Goal: Information Seeking & Learning: Learn about a topic

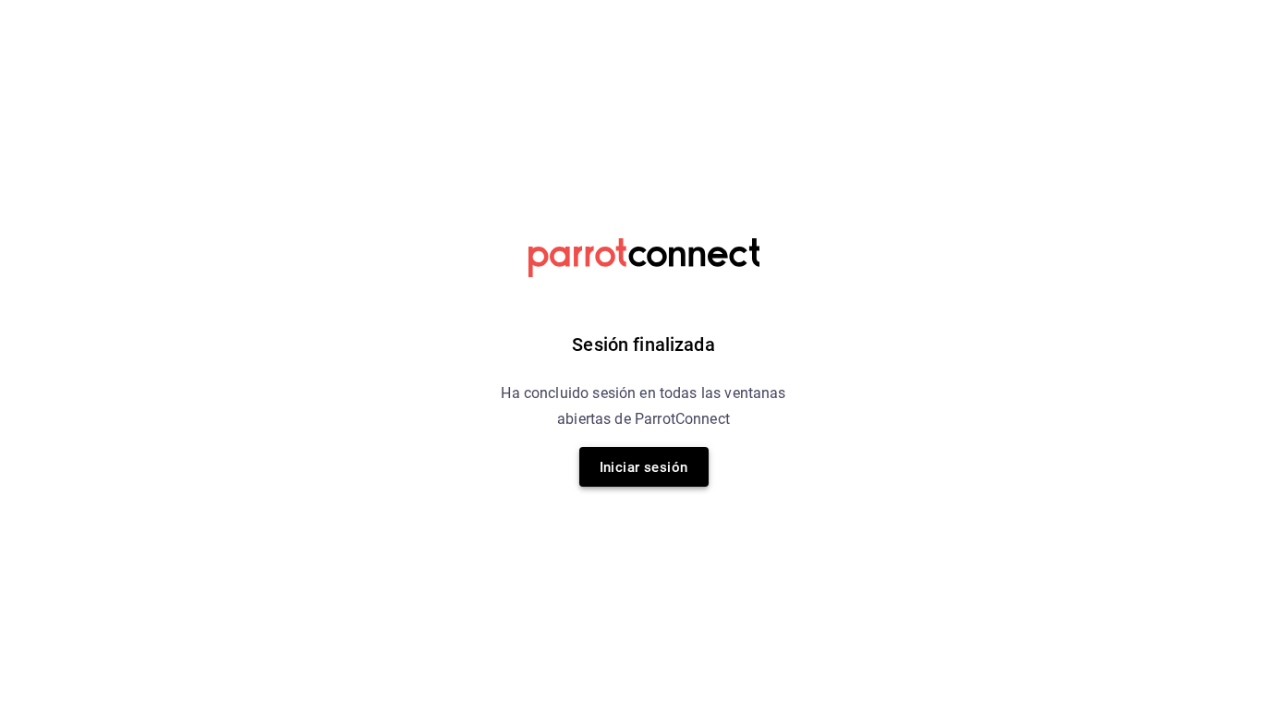
click at [610, 459] on font "Iniciar sesión" at bounding box center [643, 467] width 89 height 17
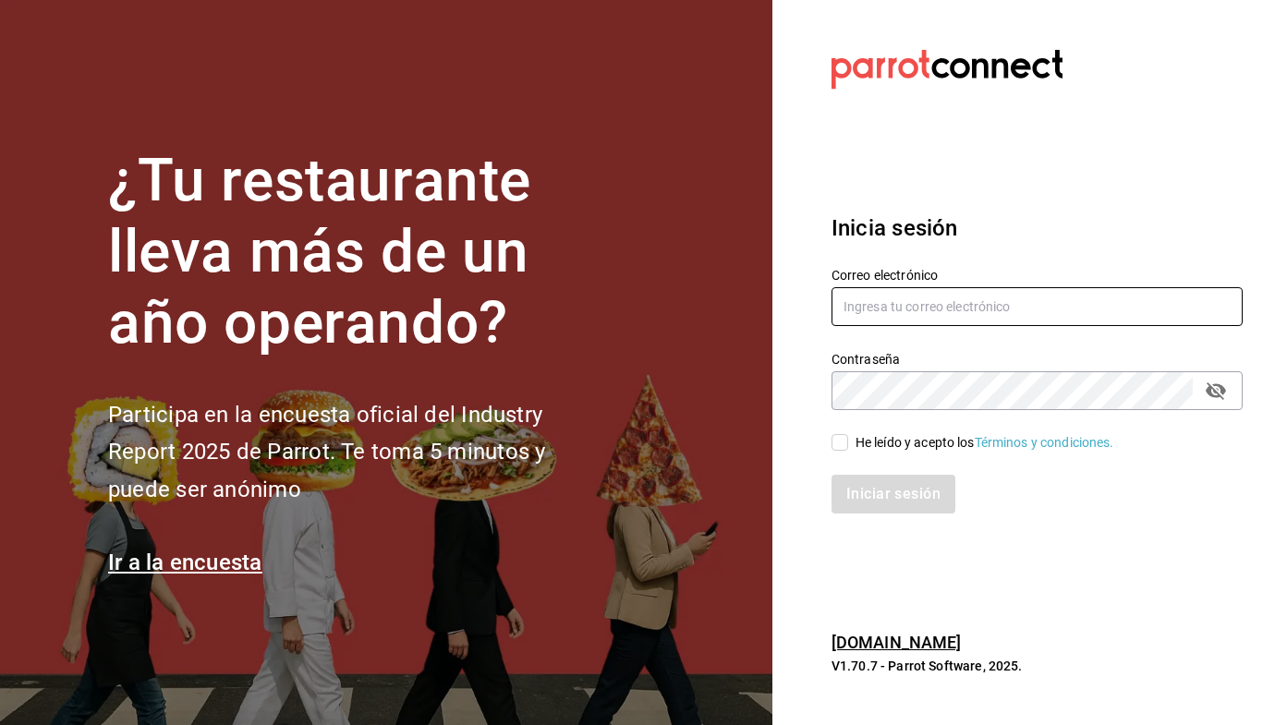
type input "[EMAIL_ADDRESS][DOMAIN_NAME]"
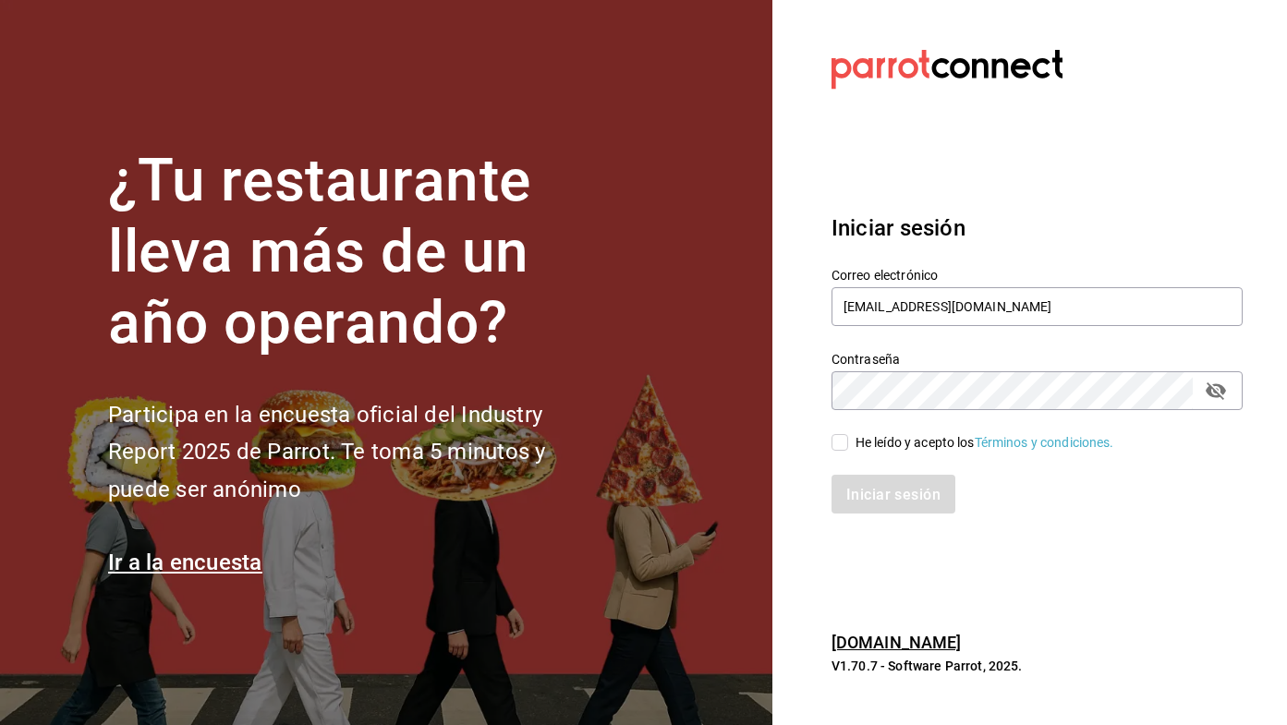
click at [843, 441] on input "He leído y acepto los Términos y condiciones." at bounding box center [839, 442] width 17 height 17
checkbox input "true"
click at [911, 504] on button "Iniciar sesión" at bounding box center [894, 494] width 126 height 39
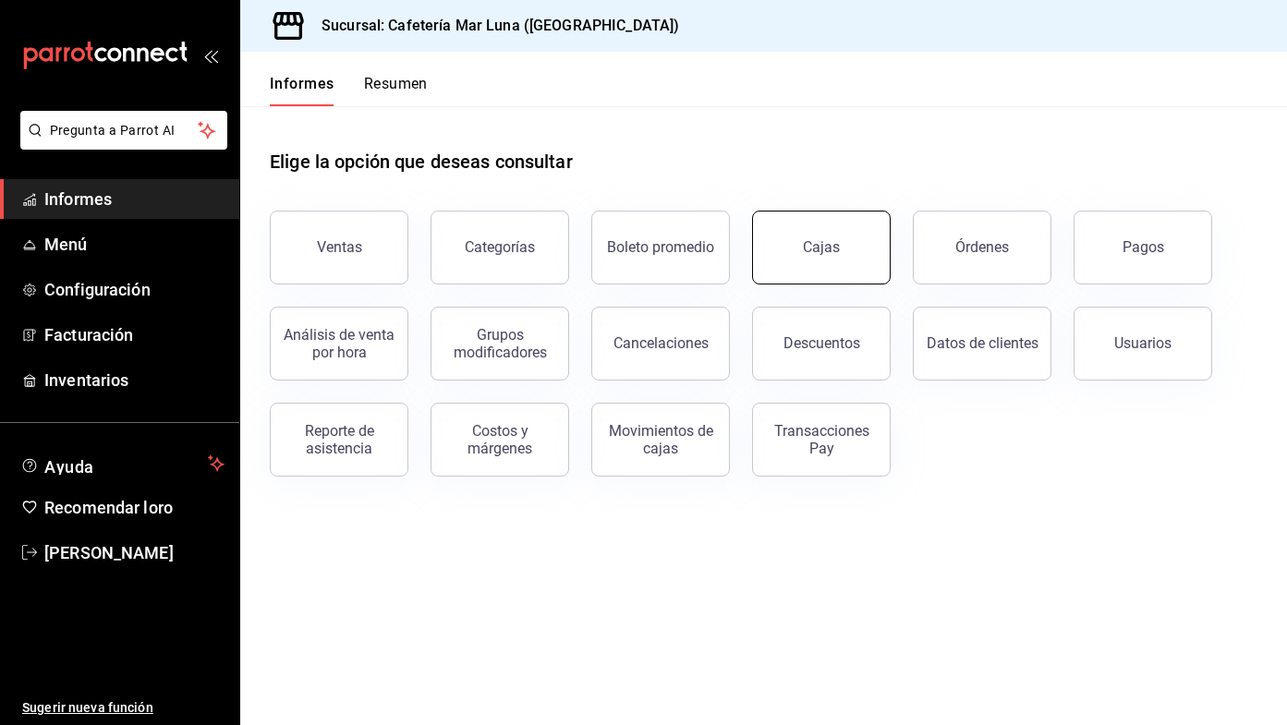
click at [883, 242] on link "Cajas" at bounding box center [821, 248] width 139 height 74
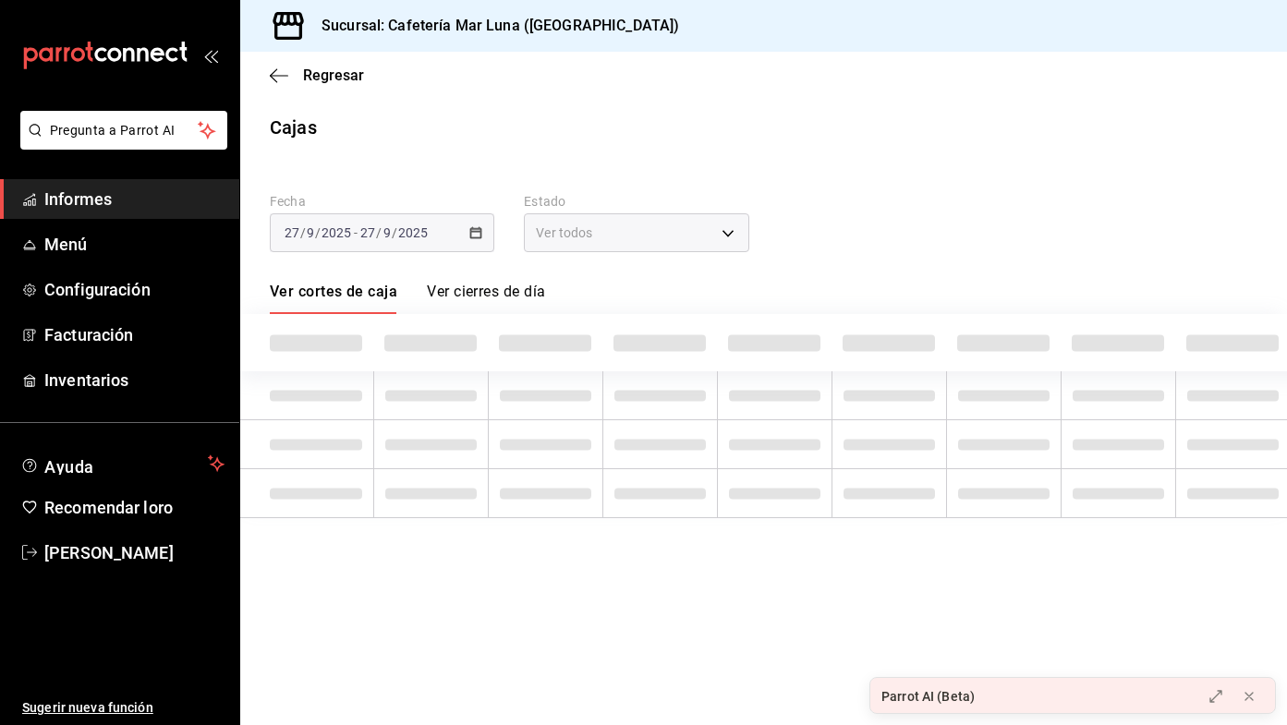
click at [580, 226] on font "Ver todos" at bounding box center [564, 232] width 56 height 15
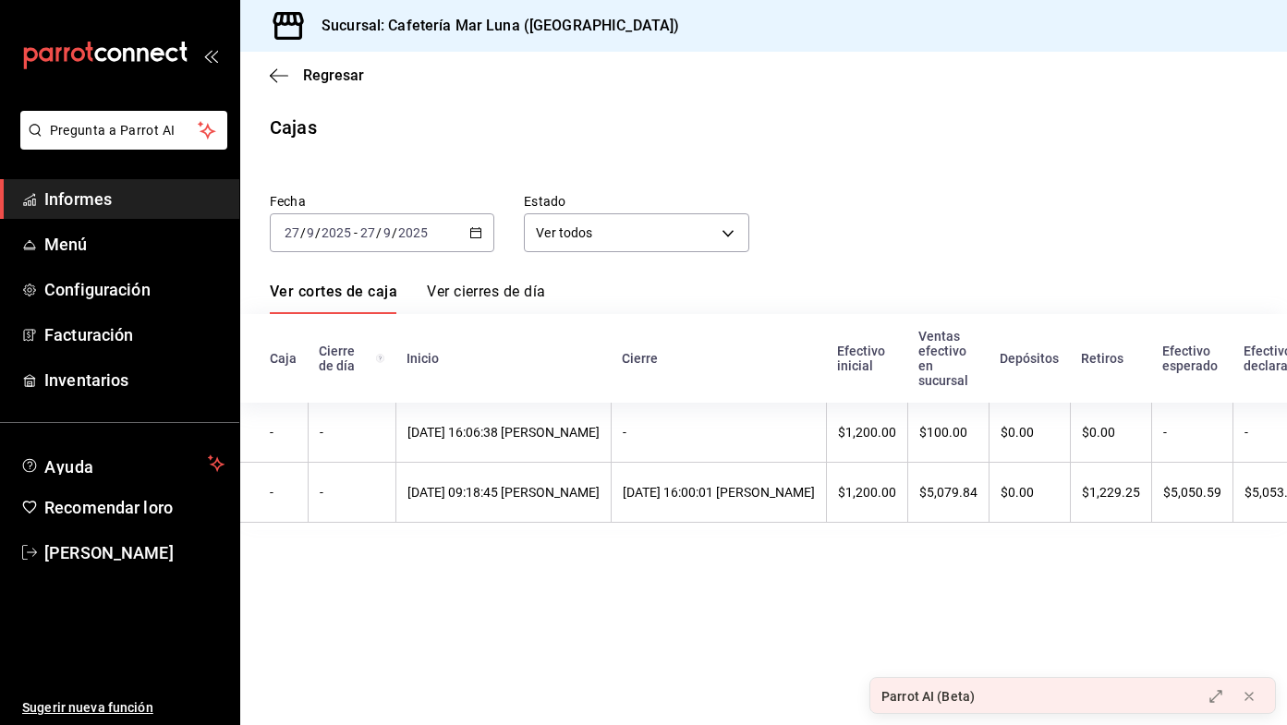
click at [475, 234] on icon "button" at bounding box center [475, 232] width 13 height 13
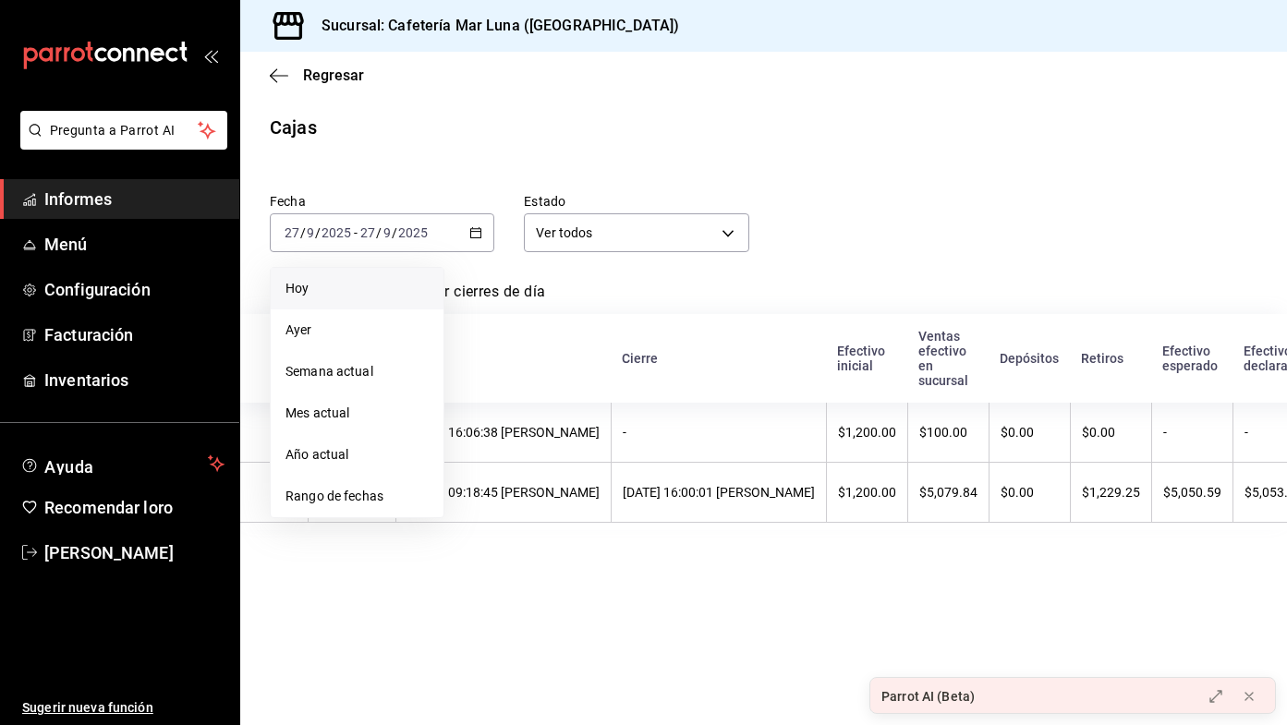
click at [385, 297] on span "Hoy" at bounding box center [356, 288] width 143 height 19
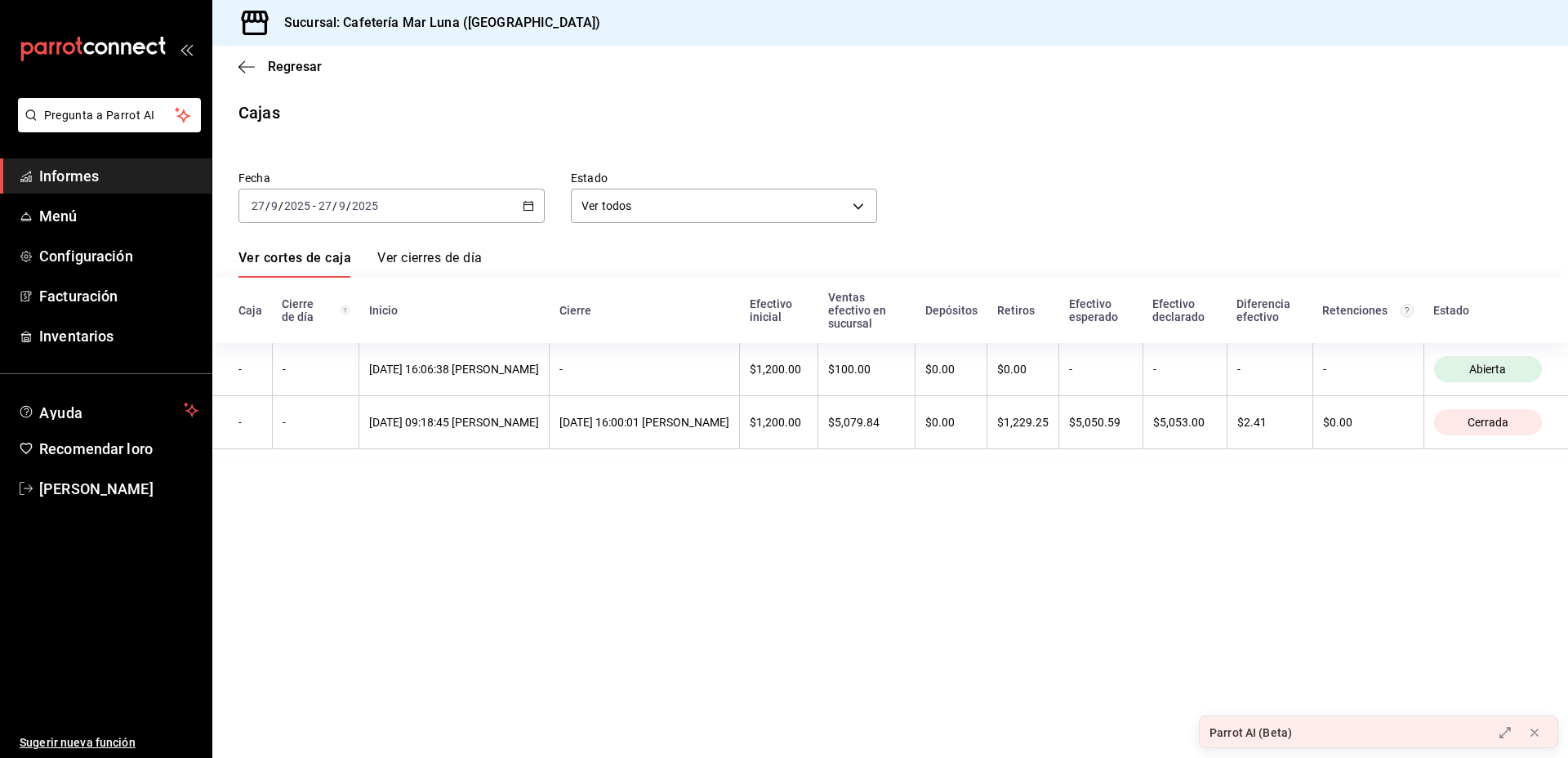
scroll to position [0, 60]
click at [432, 249] on font "Ver cierres de día" at bounding box center [430, 257] width 104 height 17
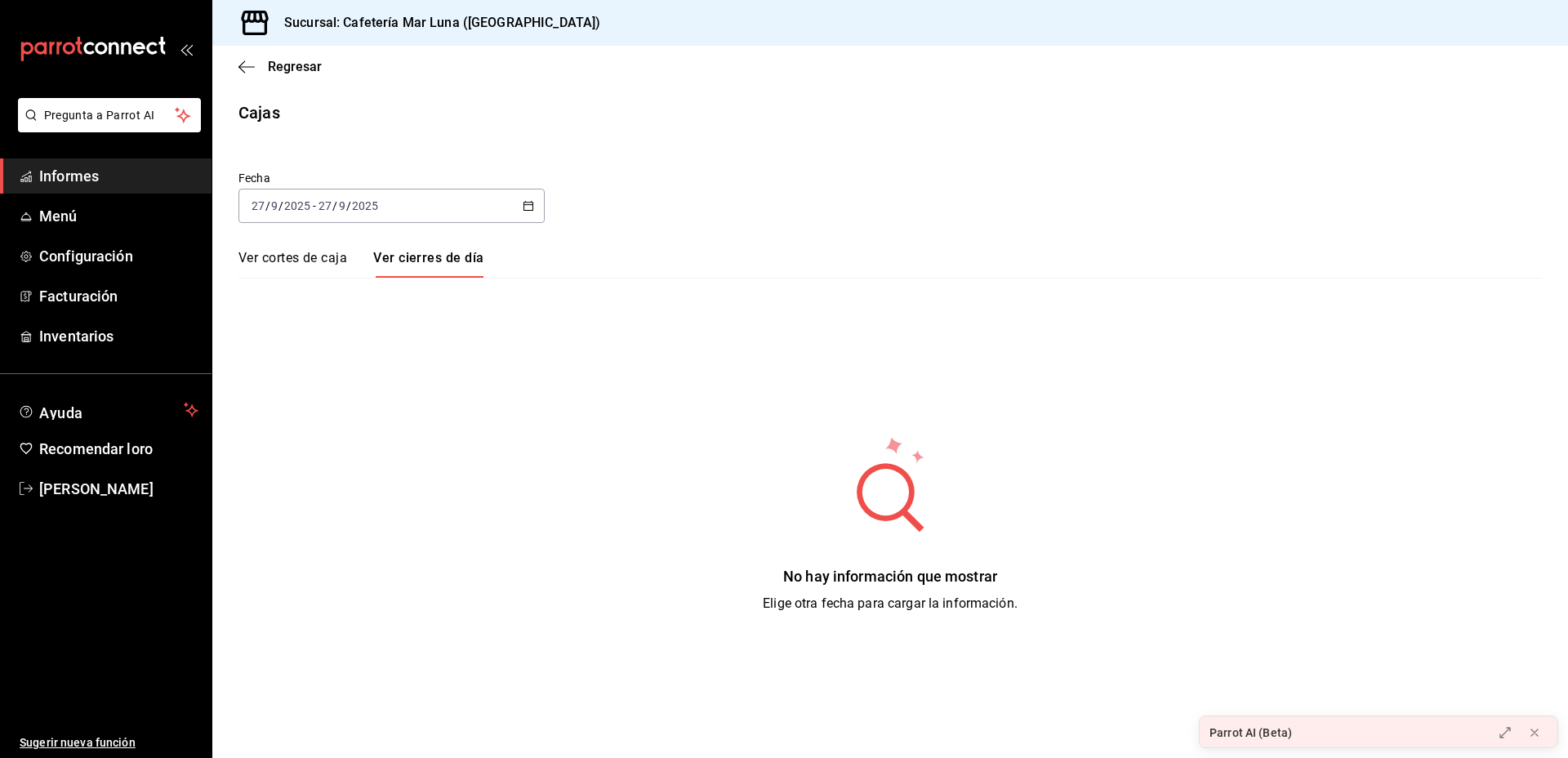
click at [293, 264] on font "Ver cortes de caja" at bounding box center [293, 258] width 109 height 16
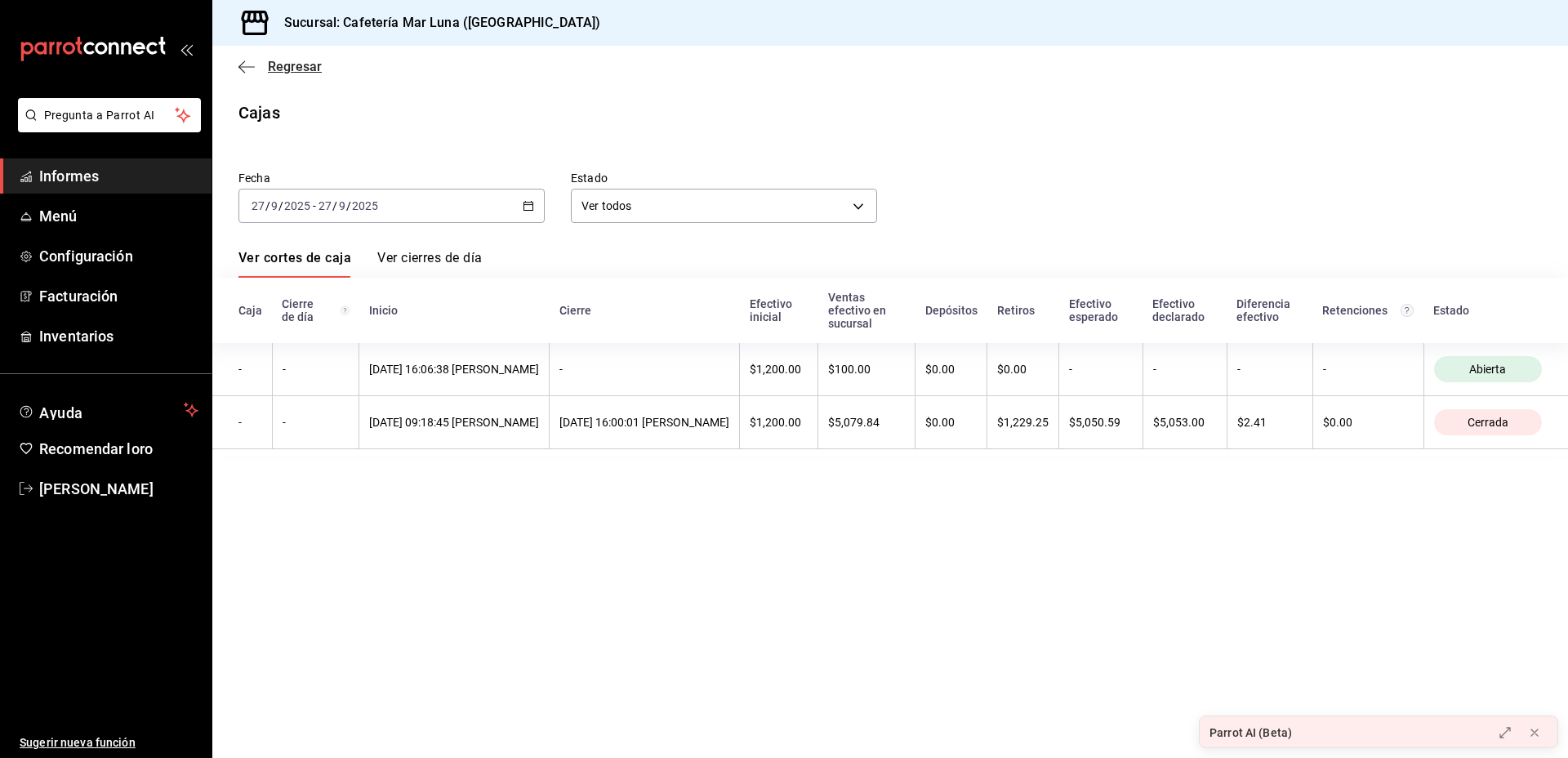
click at [279, 72] on font "Regresar" at bounding box center [294, 66] width 54 height 16
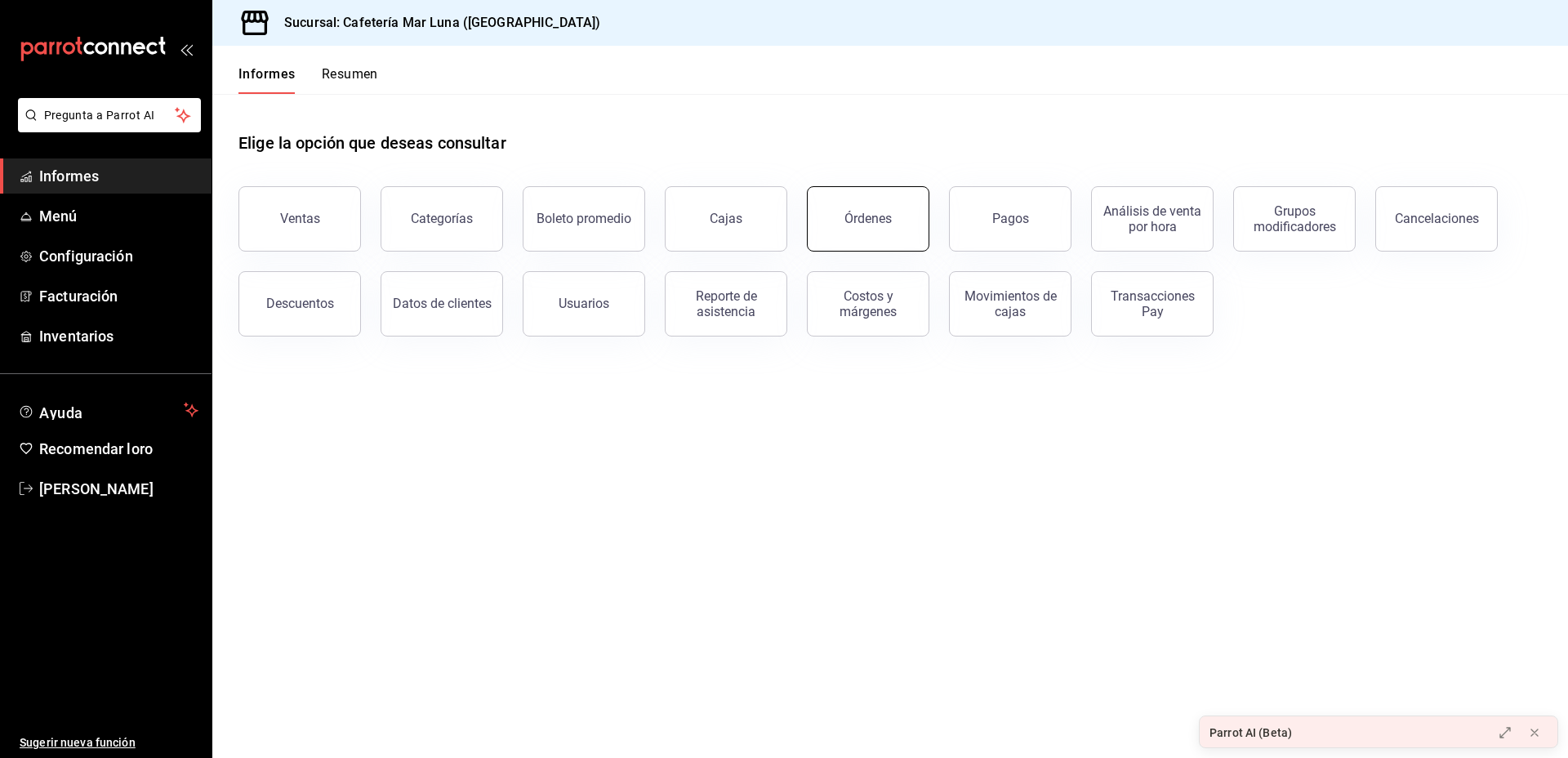
click at [922, 198] on button "Órdenes" at bounding box center [868, 219] width 123 height 65
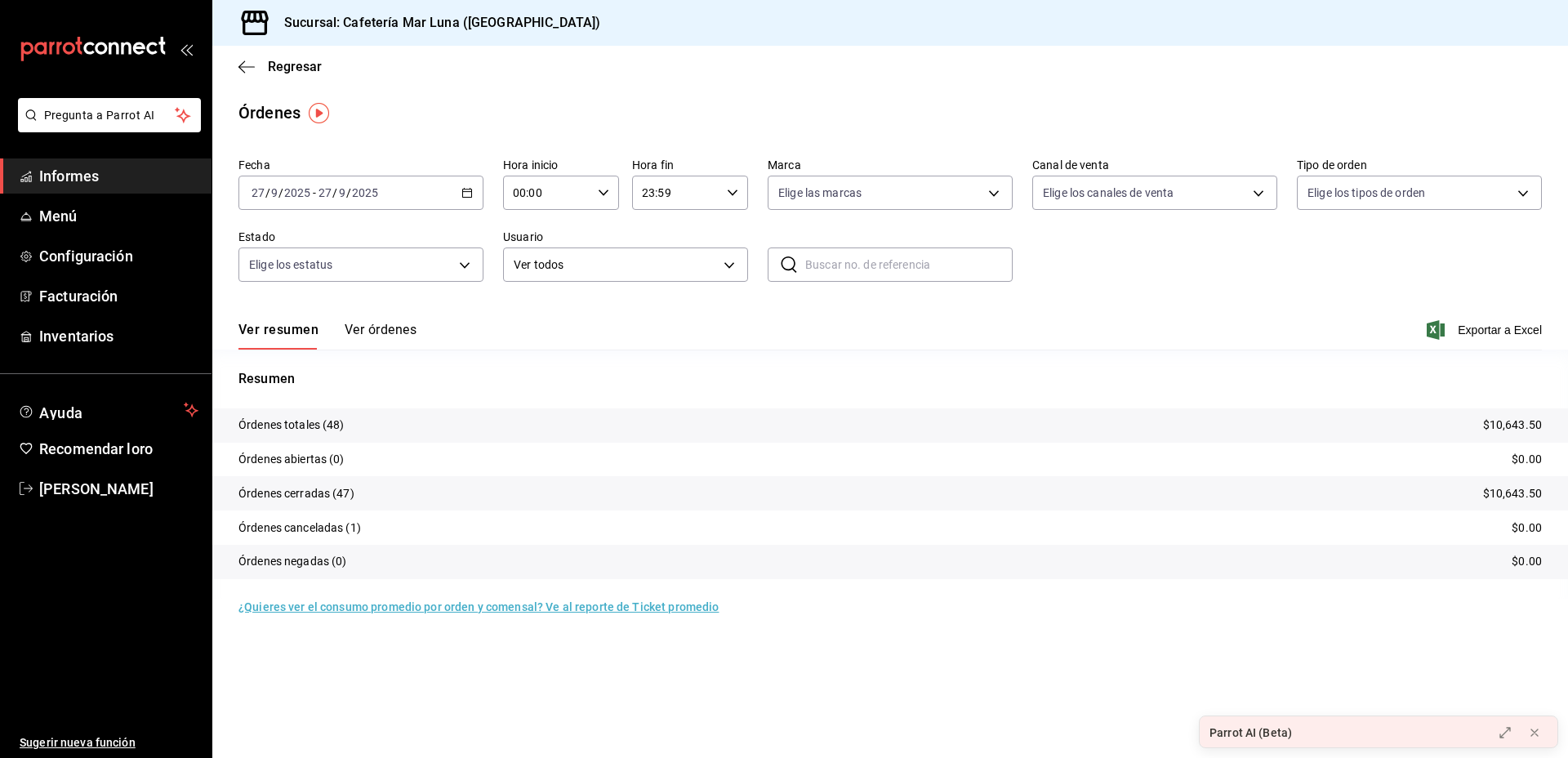
click at [470, 195] on icon "button" at bounding box center [467, 192] width 11 height 11
click at [324, 226] on li "Hoy" at bounding box center [316, 242] width 153 height 37
click at [637, 274] on body "Pregunta a Parrot AI Informes Menú Configuración Facturación Inventarios Ayuda …" at bounding box center [784, 379] width 1568 height 758
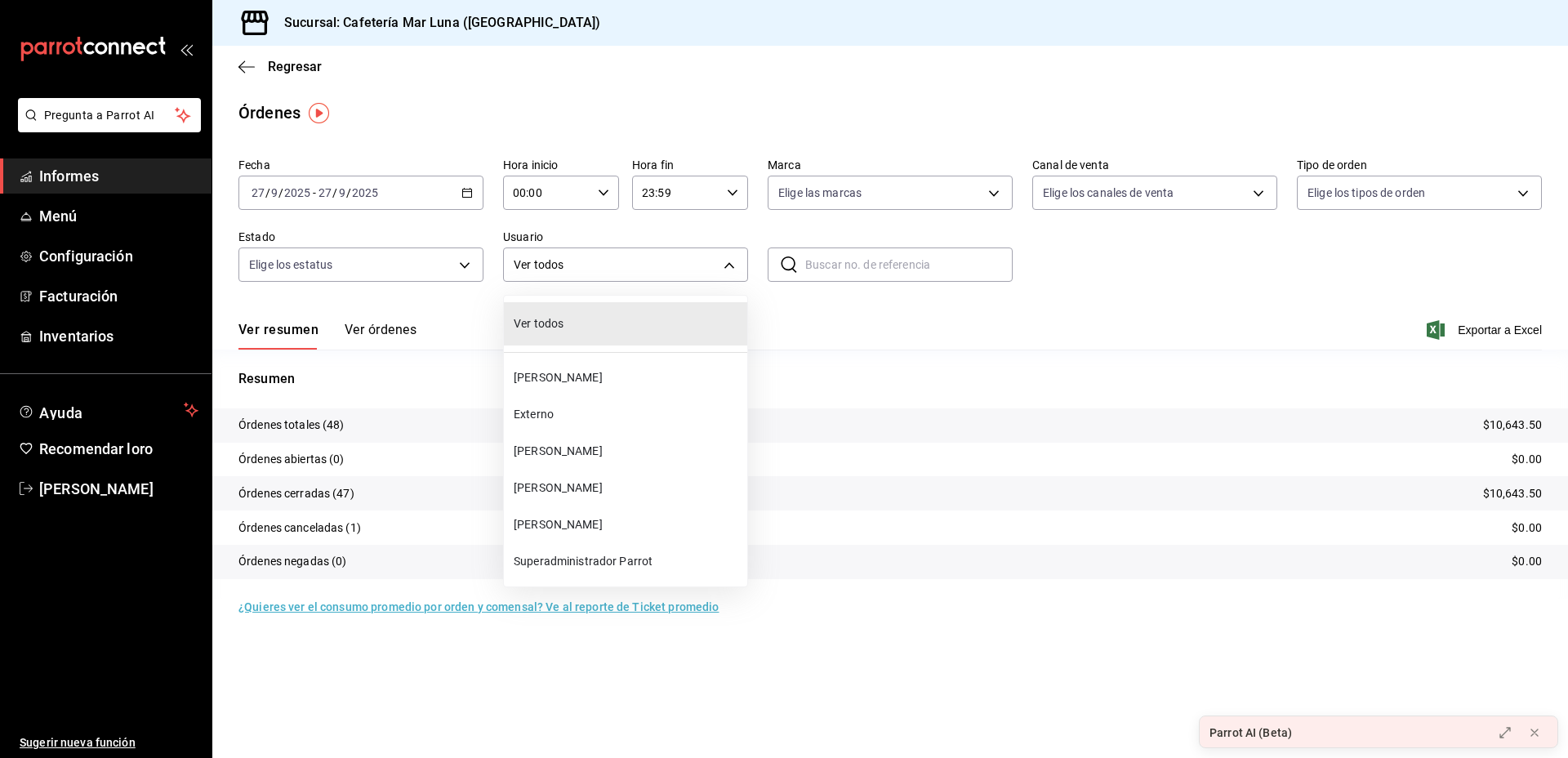
click at [579, 457] on font "Kevin Ricardo Díaz Zepeda" at bounding box center [558, 450] width 89 height 13
type input "8c2a3830-6898-4d3e-b677-43153f62e448"
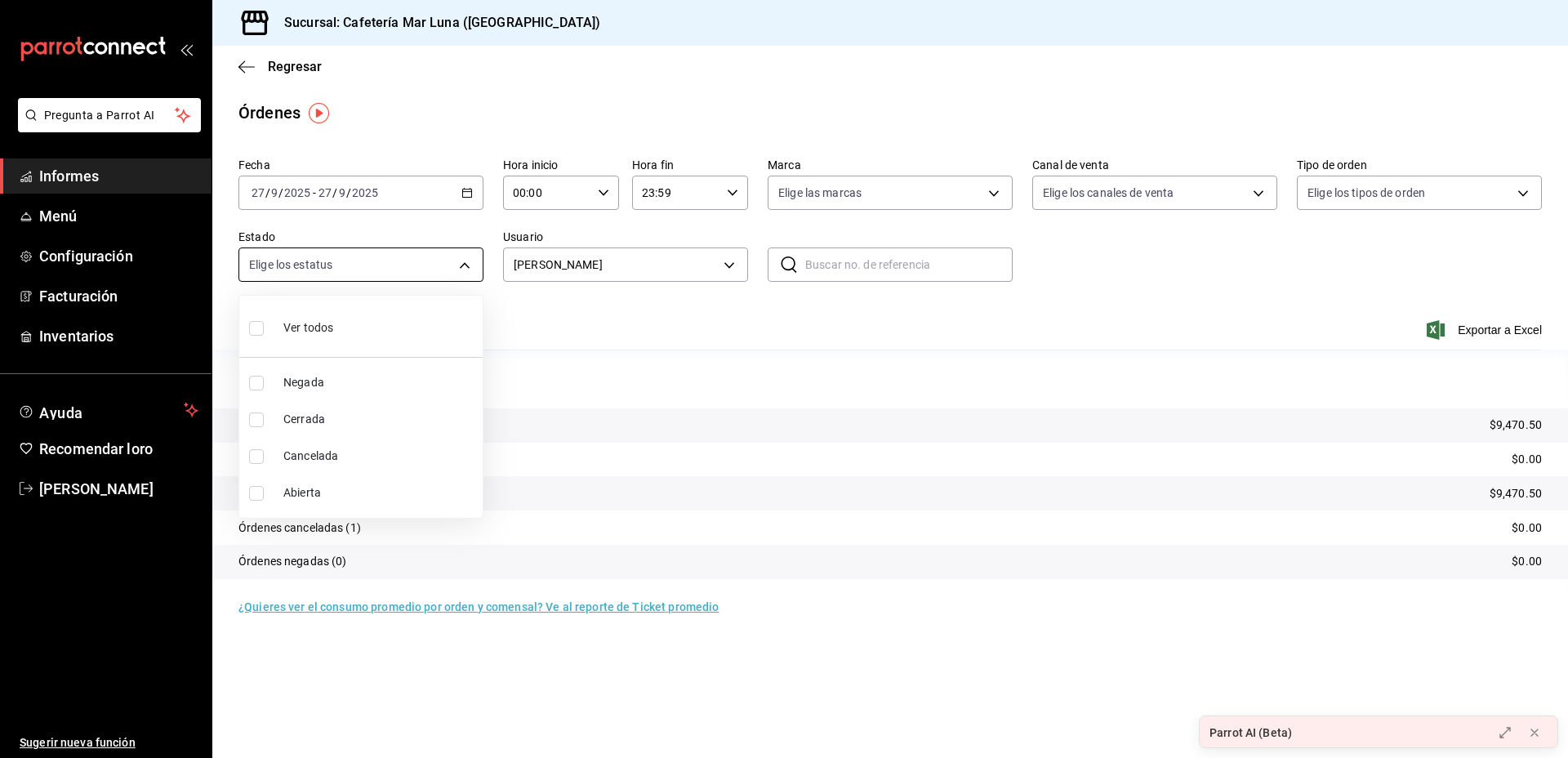
click at [466, 270] on body "Pregunta a Parrot AI Informes Menú Configuración Facturación Inventarios Ayuda …" at bounding box center [784, 379] width 1568 height 758
click at [258, 335] on label at bounding box center [260, 327] width 21 height 24
click at [258, 335] on input "checkbox" at bounding box center [256, 328] width 15 height 15
checkbox input "false"
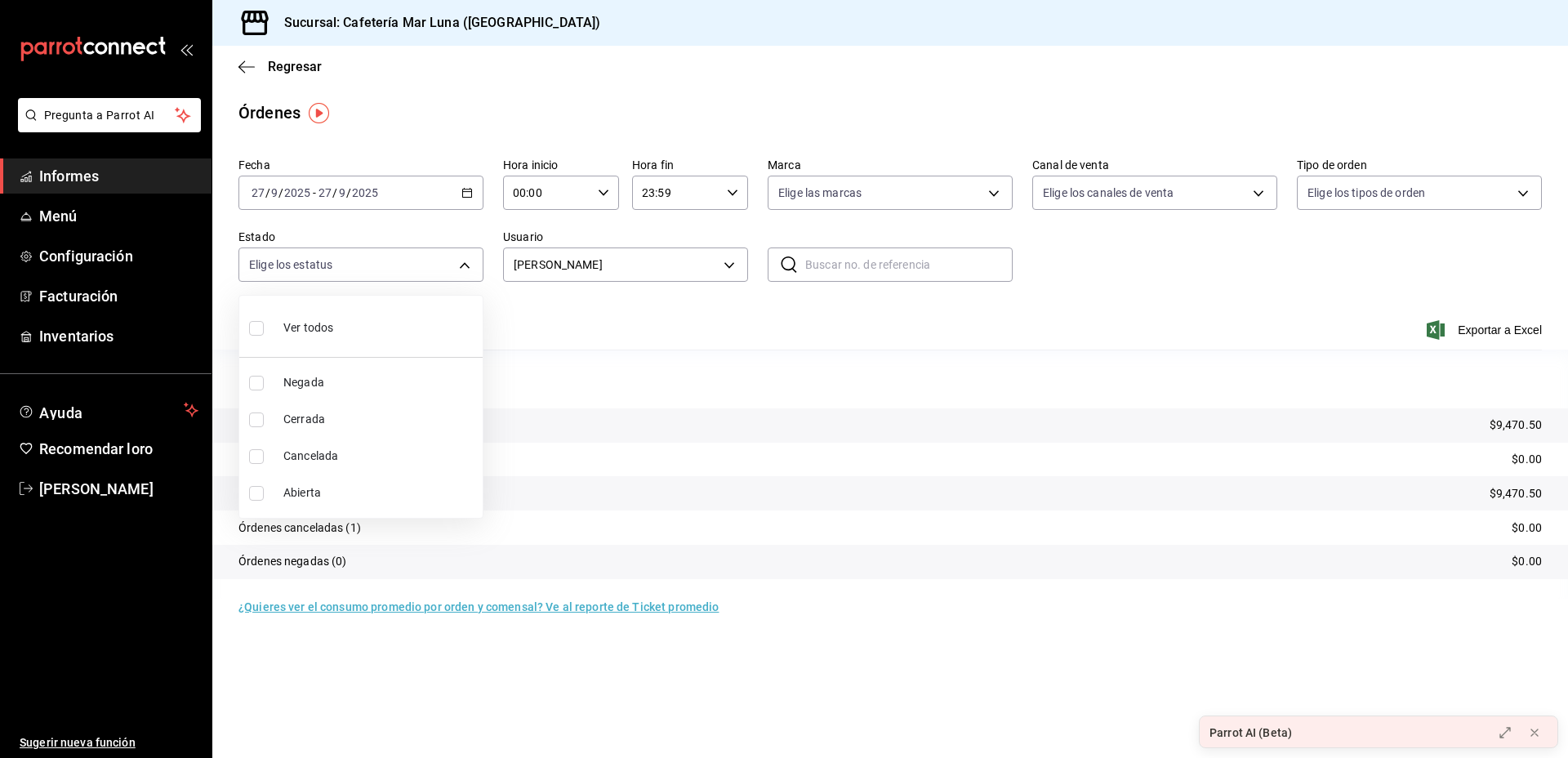
checkbox input "false"
click at [588, 332] on div at bounding box center [784, 379] width 1568 height 758
click at [384, 328] on font "Ver órdenes" at bounding box center [380, 330] width 72 height 16
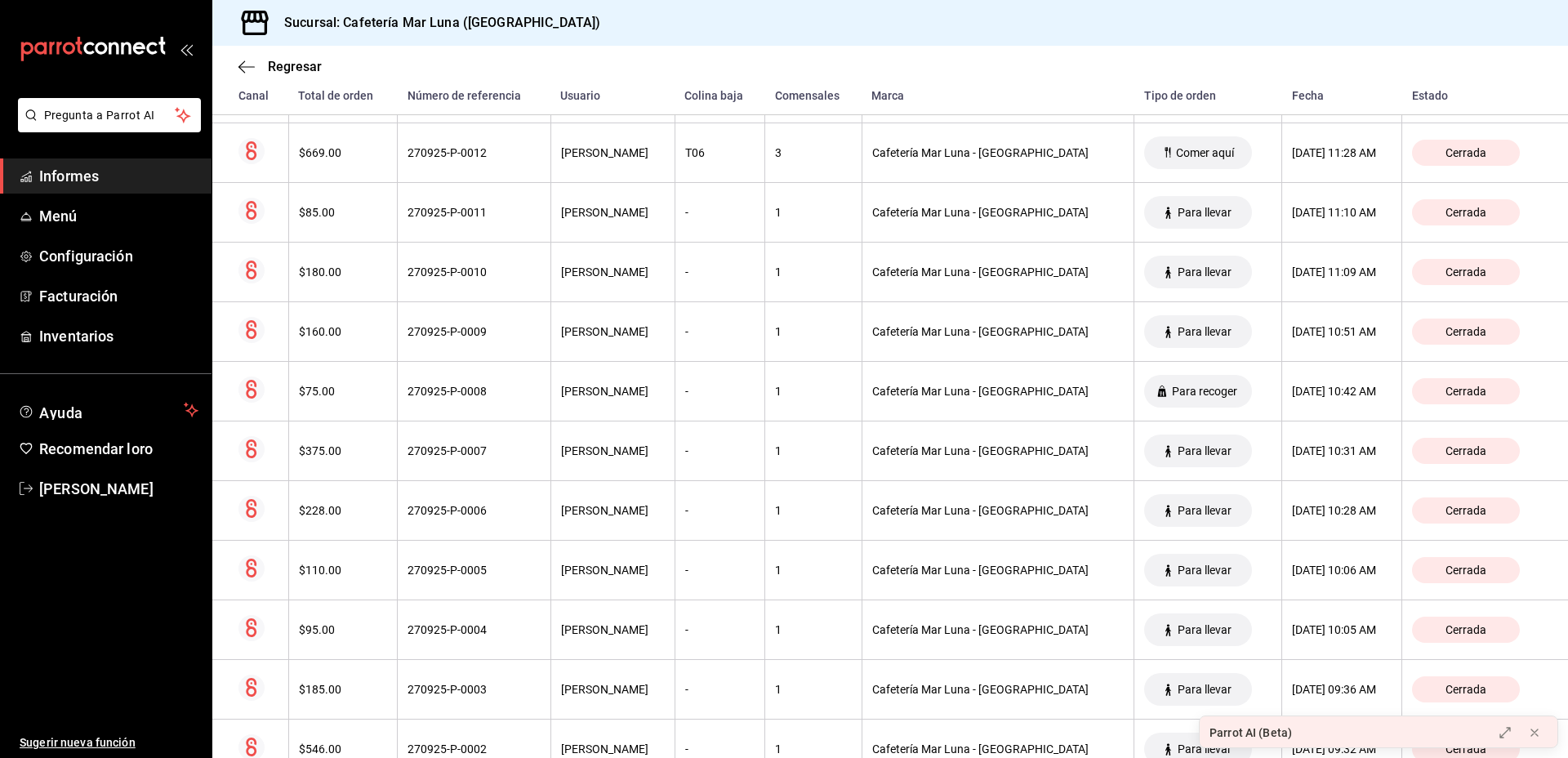
scroll to position [2205, 0]
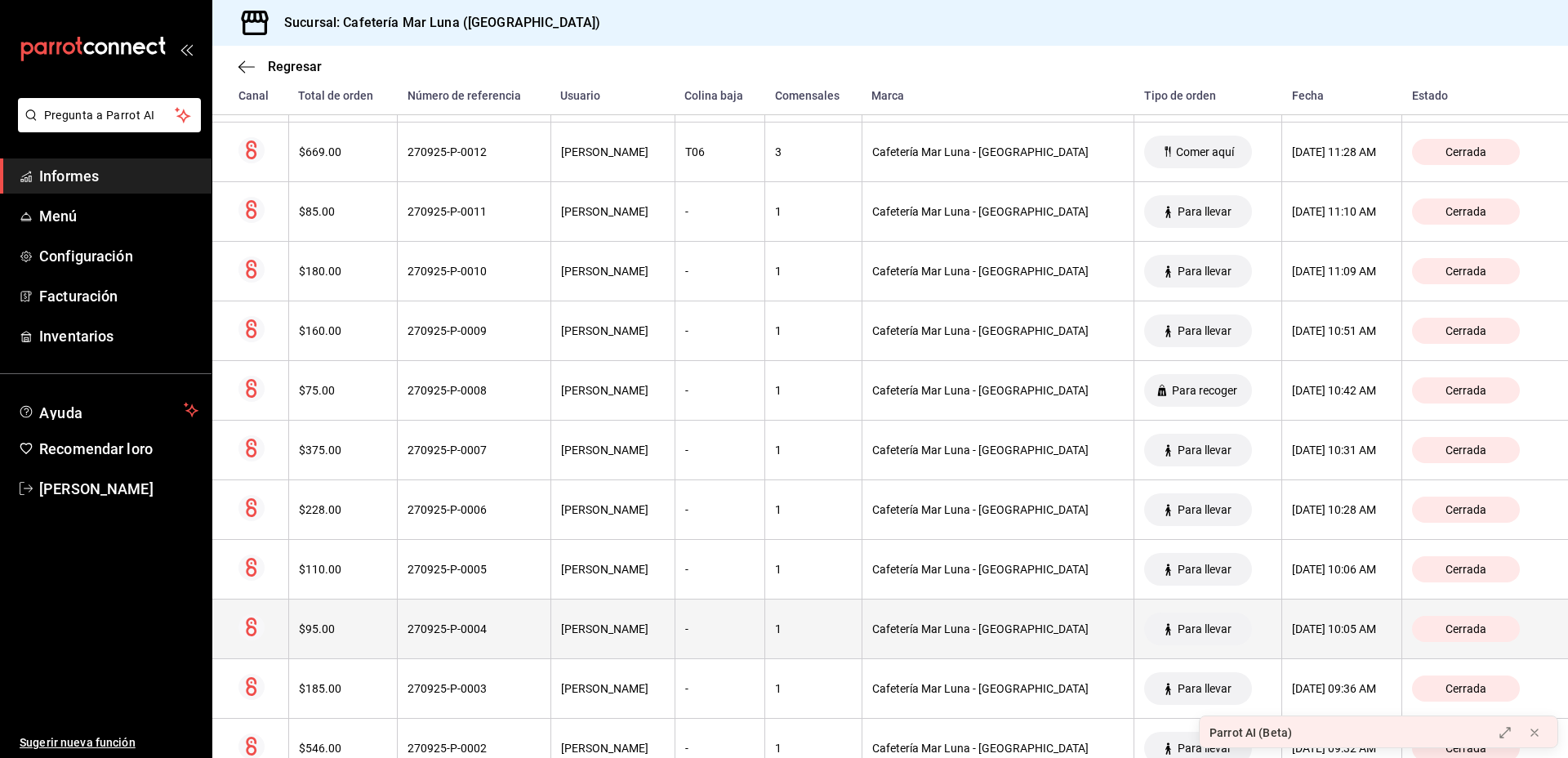
click at [309, 640] on th "$95.00" at bounding box center [342, 628] width 109 height 59
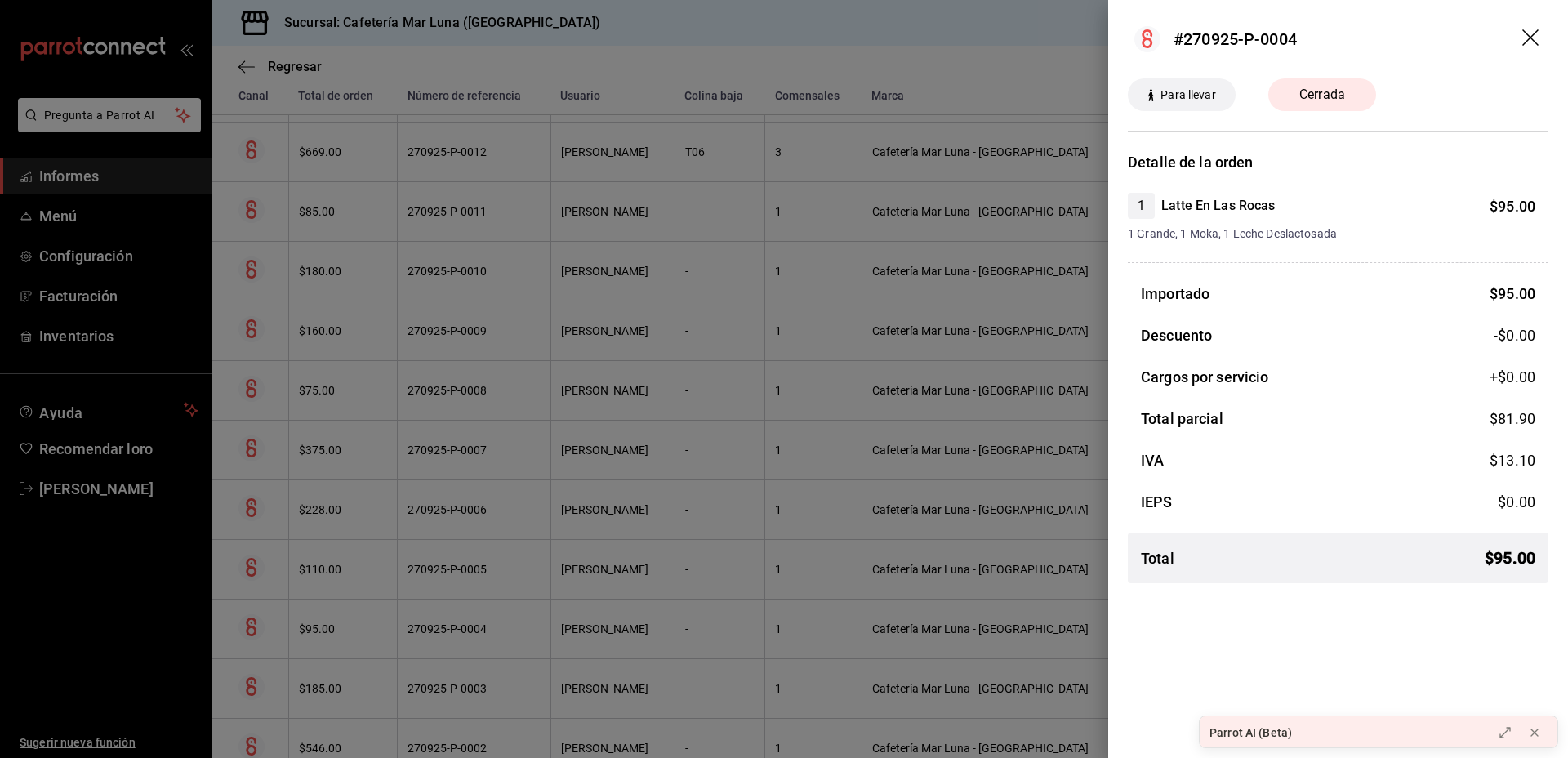
click at [999, 504] on div at bounding box center [784, 379] width 1568 height 758
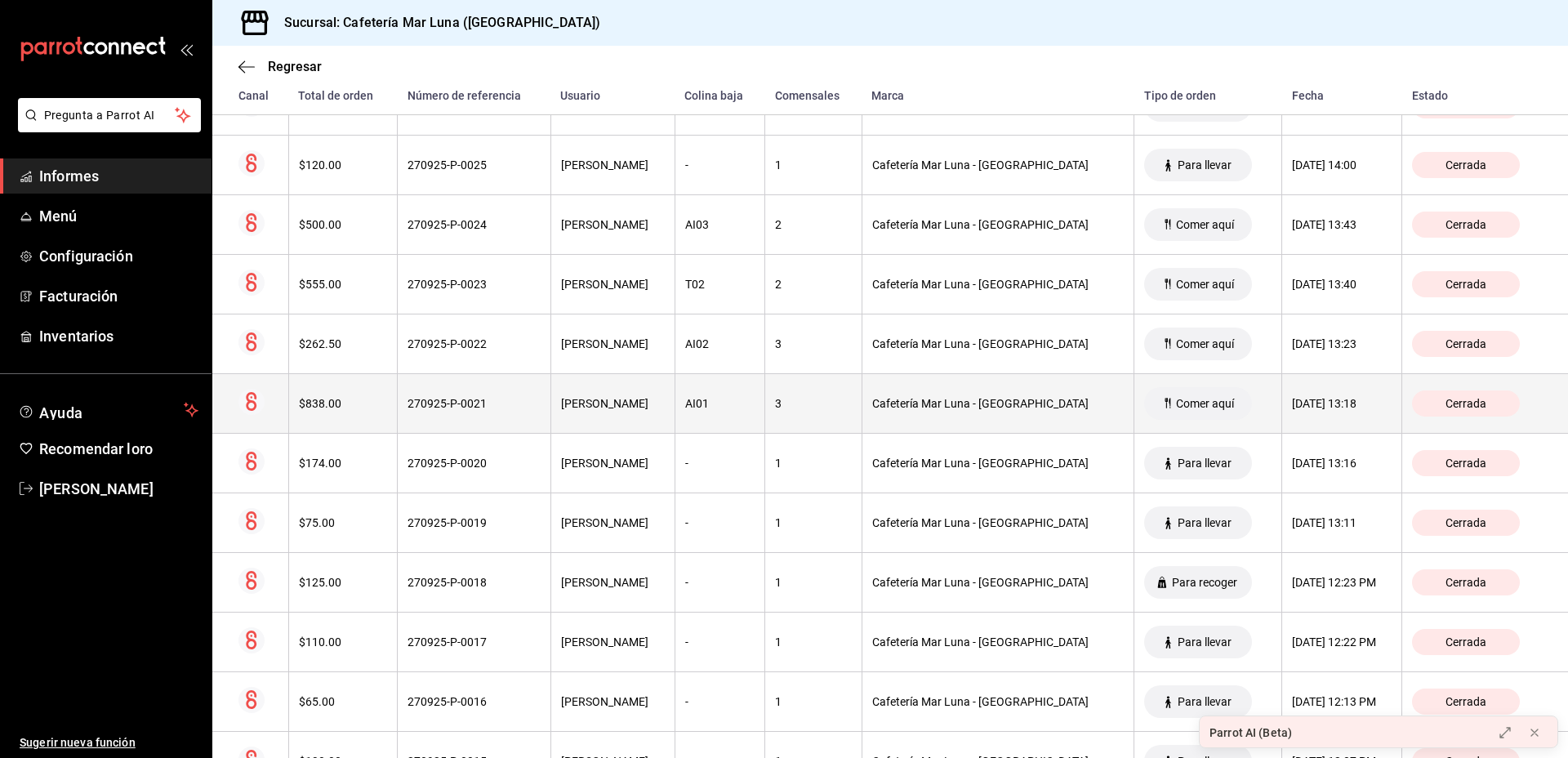
scroll to position [1418, 0]
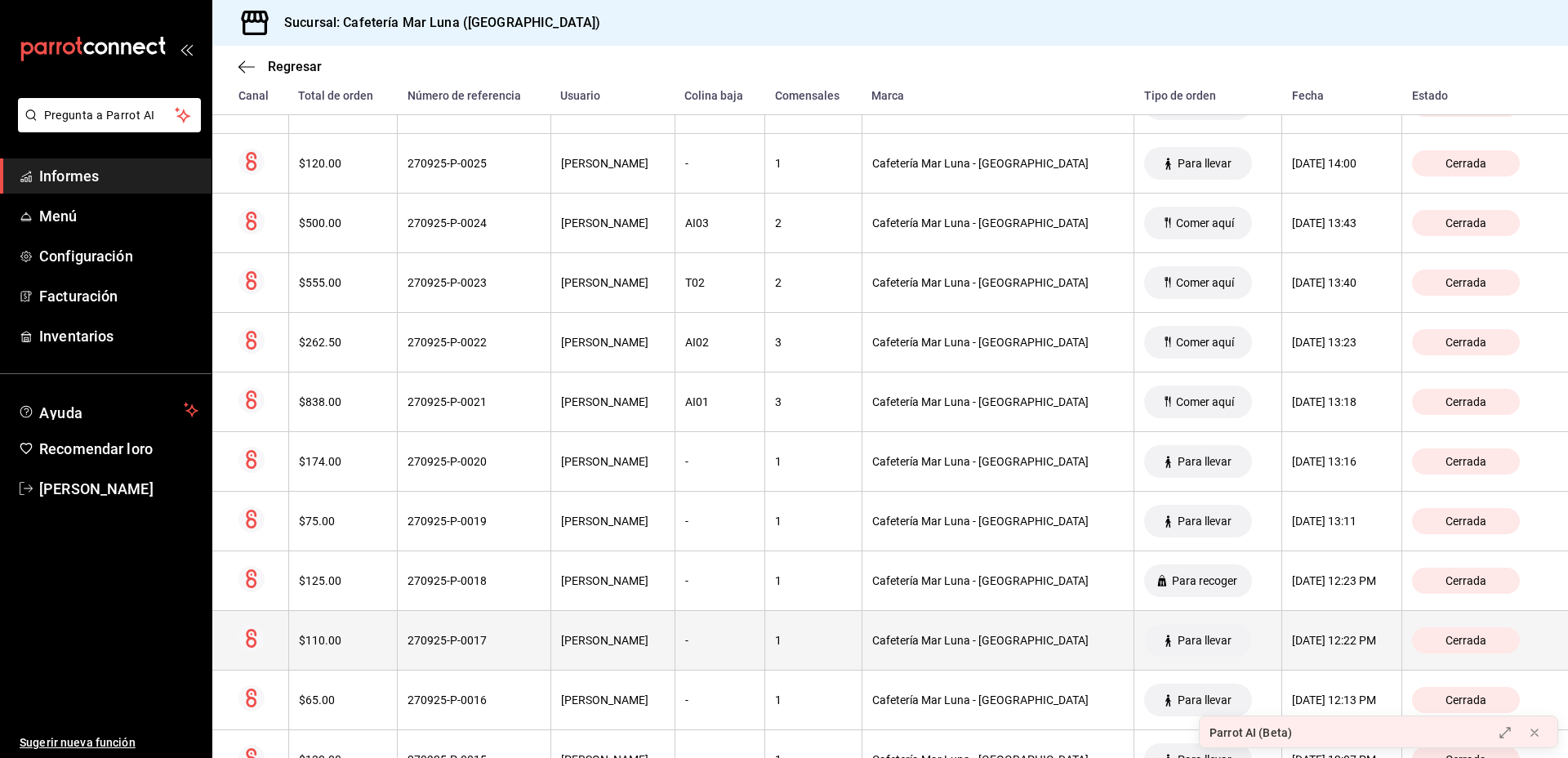
click at [347, 640] on th "$110.00" at bounding box center [342, 639] width 109 height 59
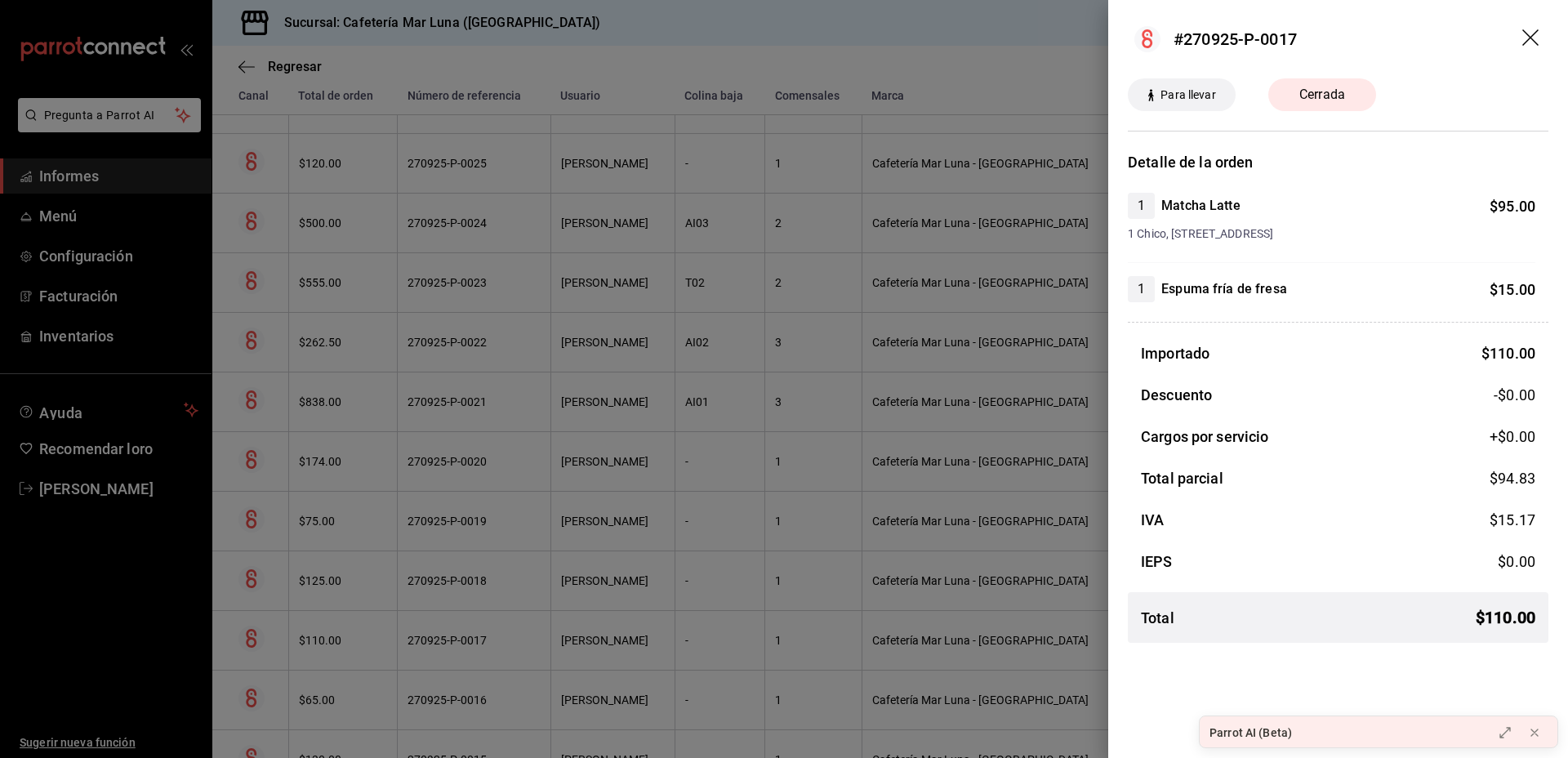
click at [1011, 590] on div at bounding box center [784, 379] width 1568 height 758
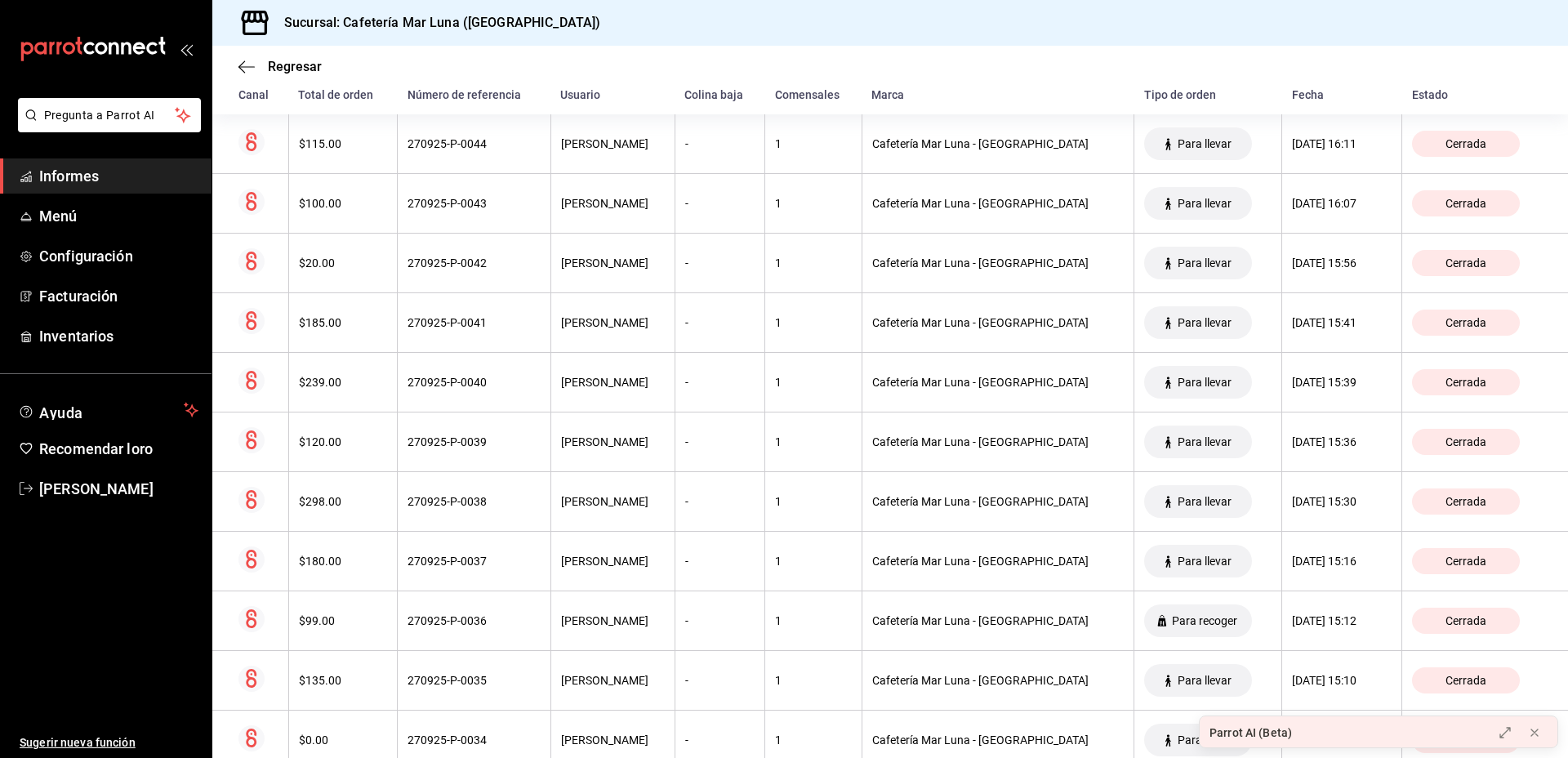
scroll to position [234, 0]
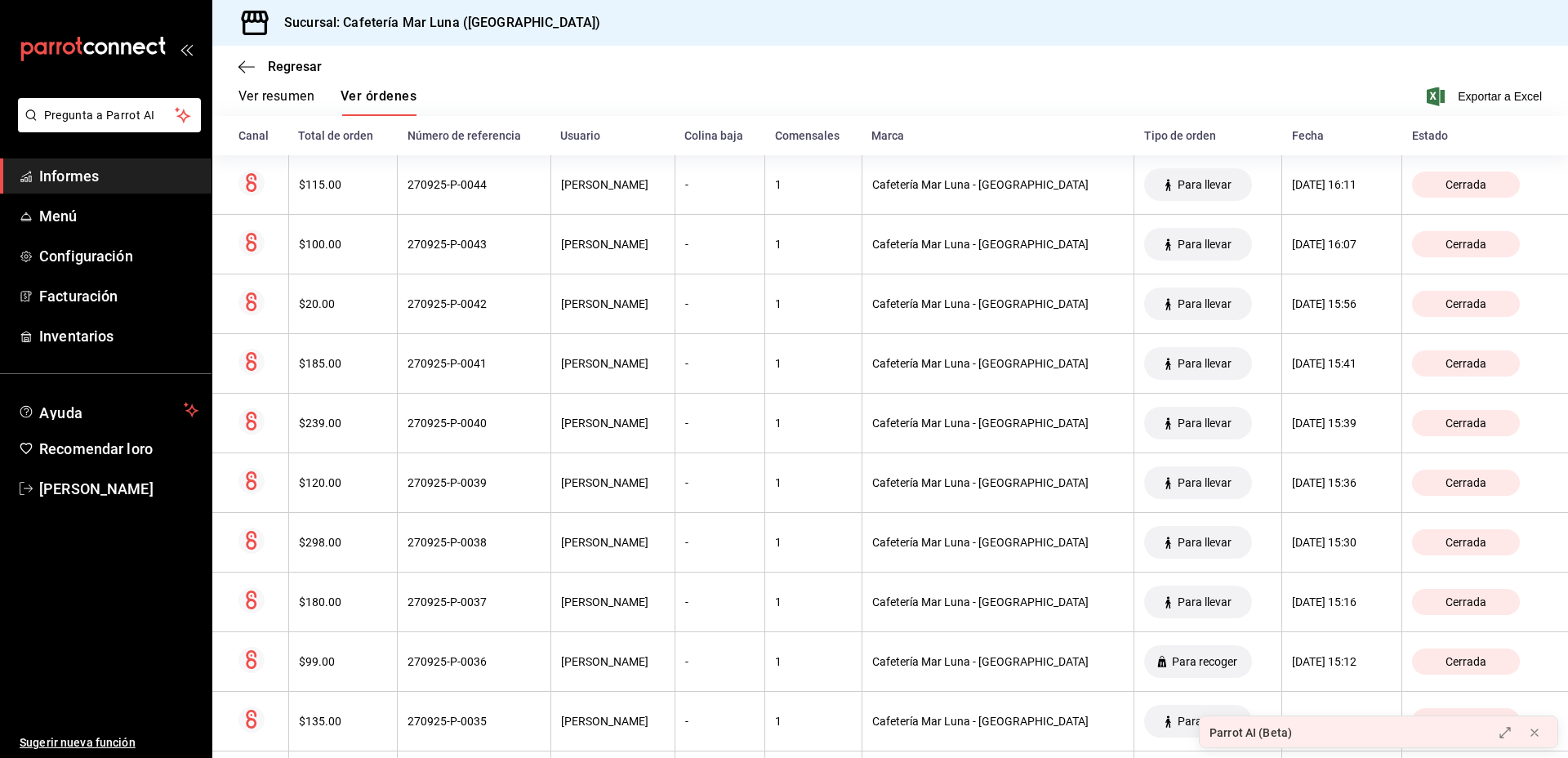
click at [493, 134] on font "Número de referencia" at bounding box center [464, 135] width 113 height 13
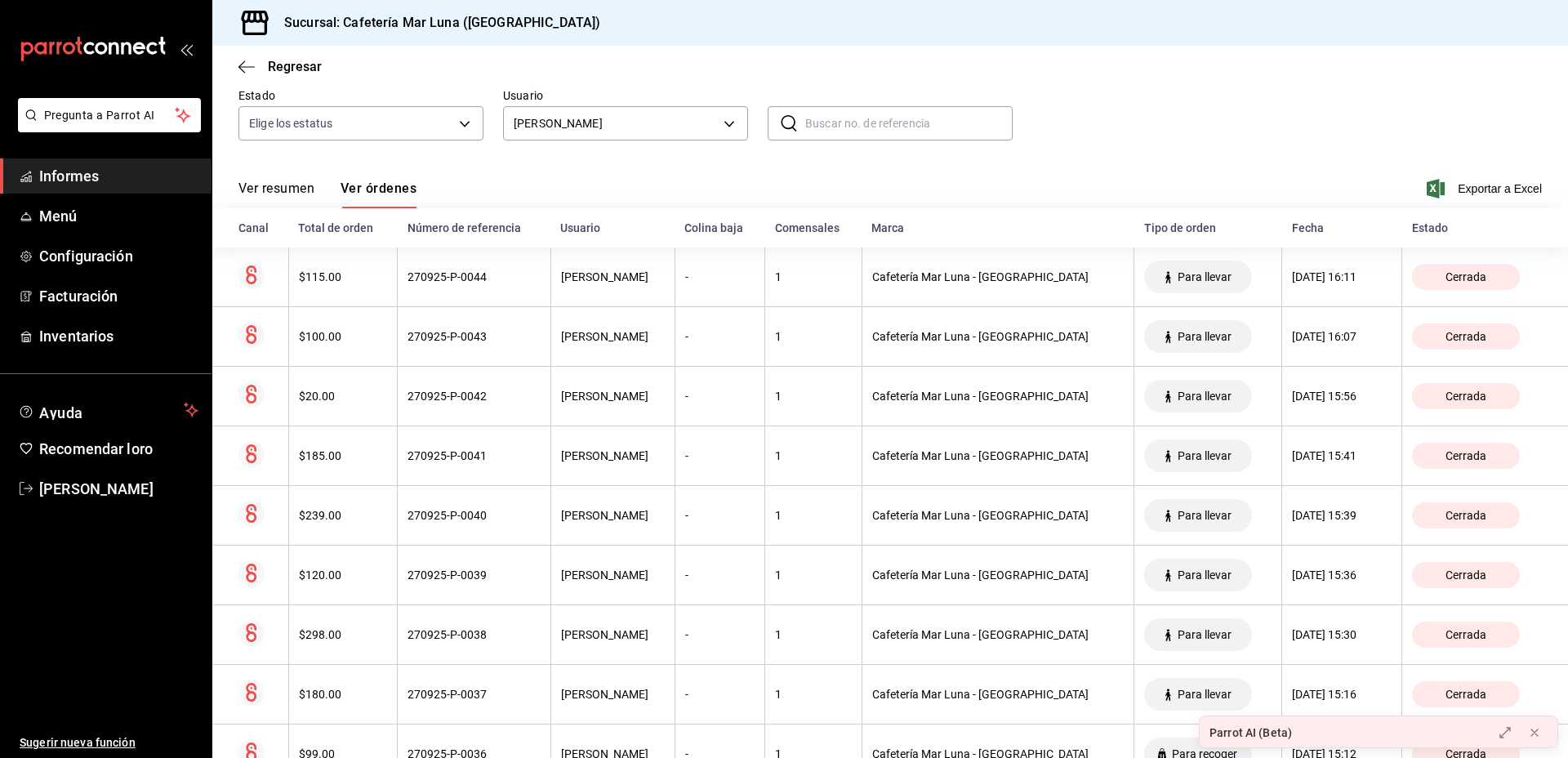
scroll to position [139, 0]
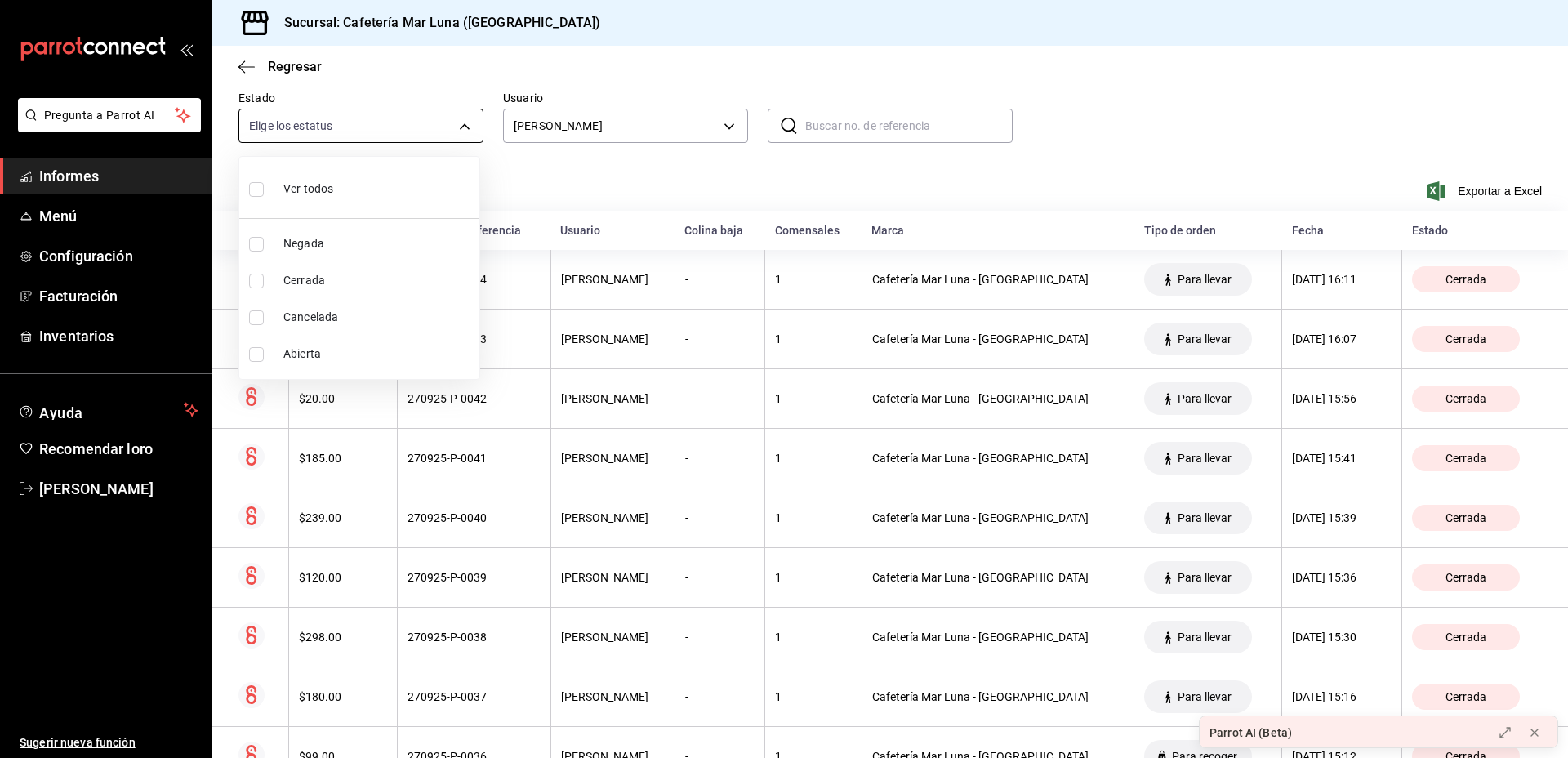
click at [448, 120] on body "Pregunta a Parrot AI Informes Menú Configuración Facturación Inventarios Ayuda …" at bounding box center [784, 379] width 1568 height 758
click at [539, 174] on div at bounding box center [784, 379] width 1568 height 758
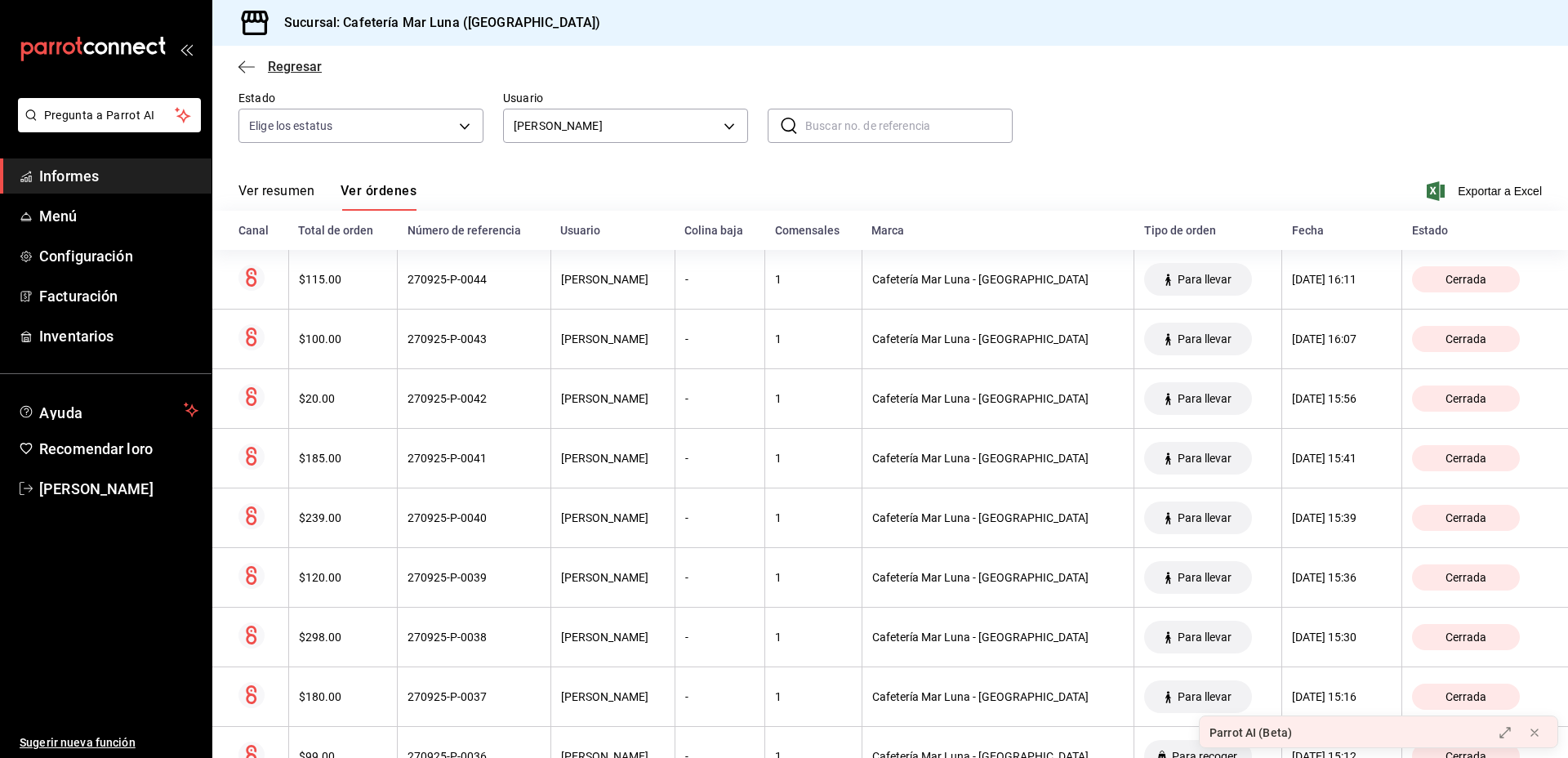
click at [319, 63] on font "Regresar" at bounding box center [294, 66] width 54 height 16
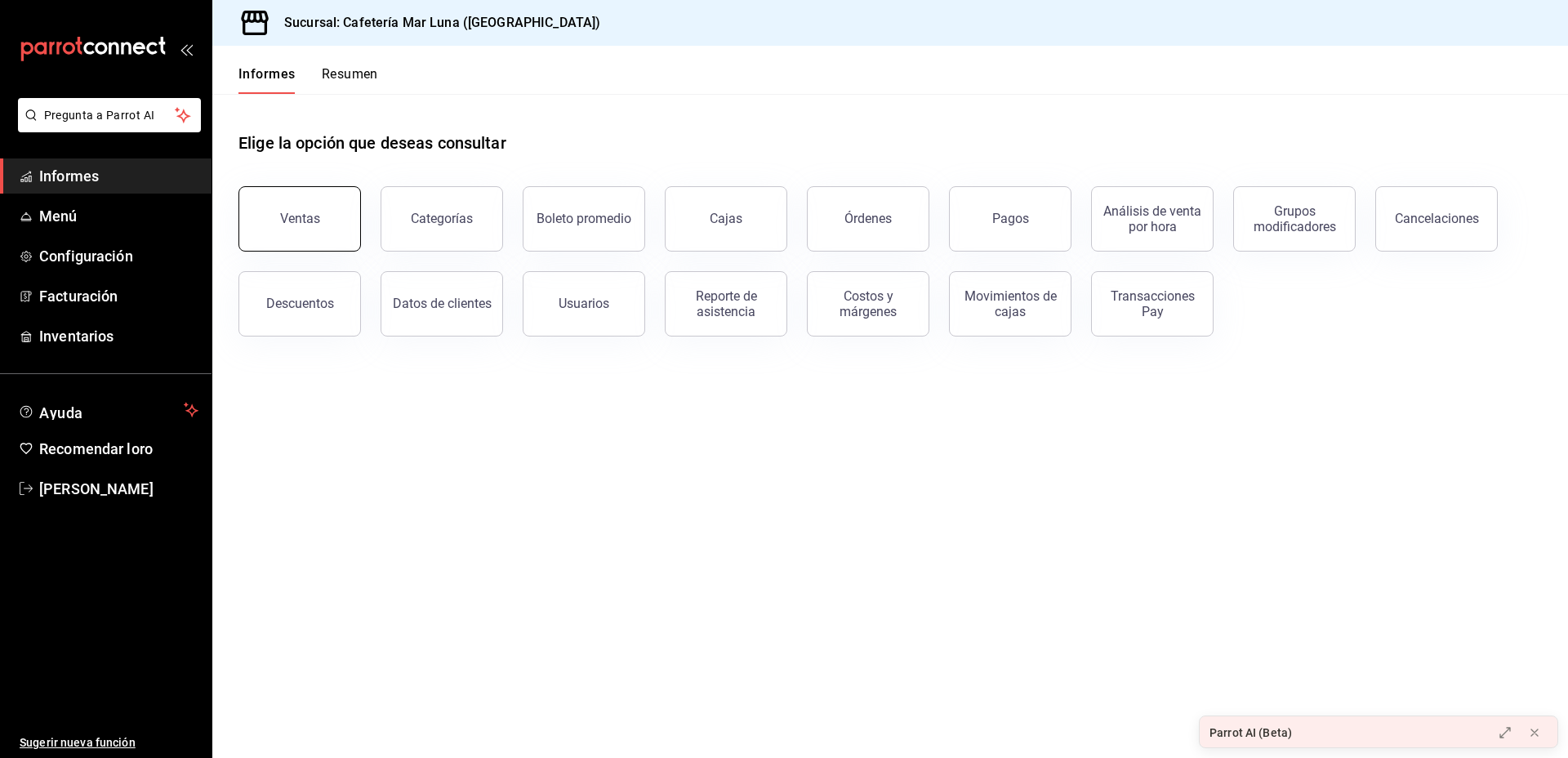
click at [302, 200] on button "Ventas" at bounding box center [300, 219] width 123 height 65
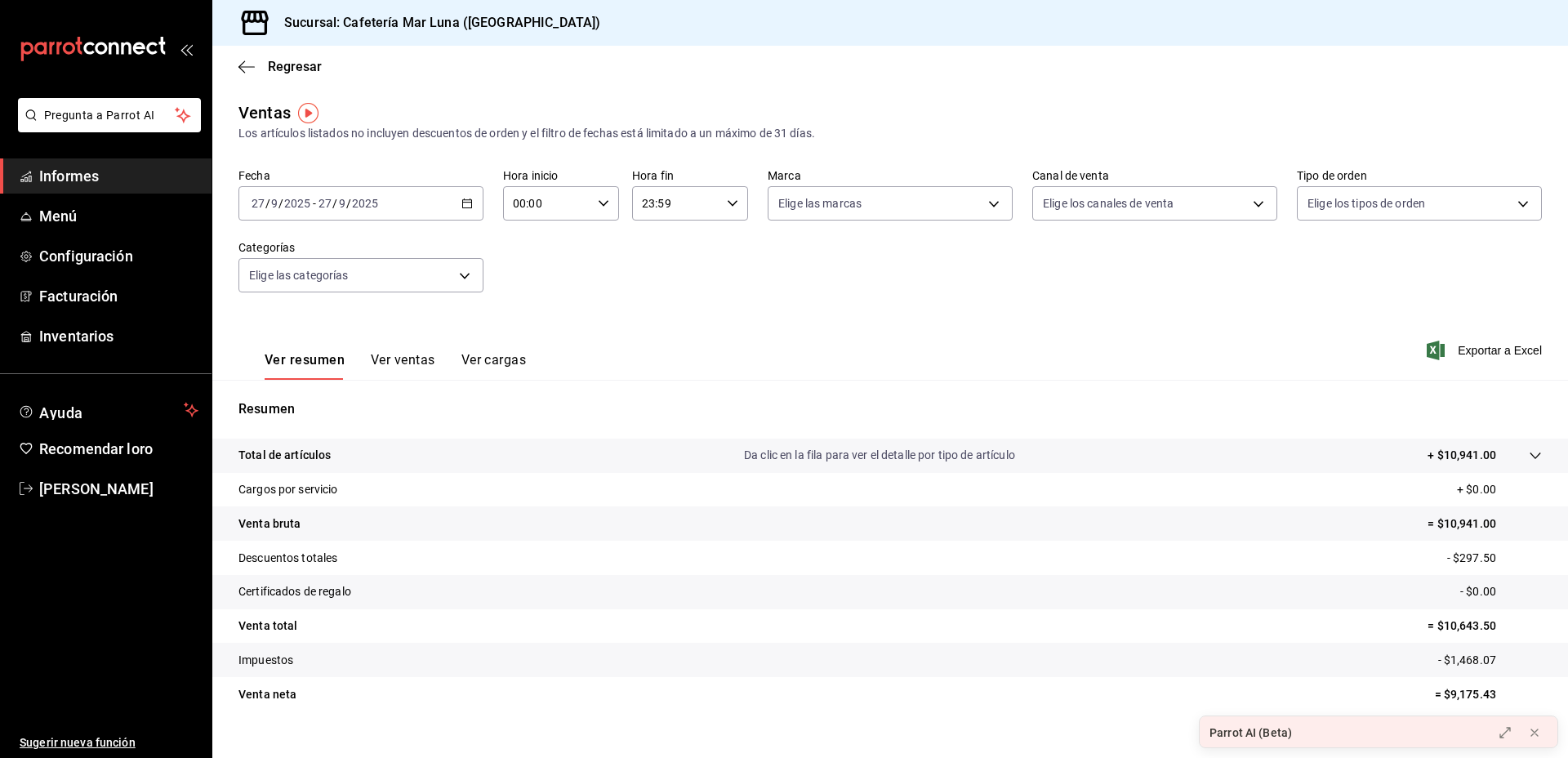
scroll to position [26, 0]
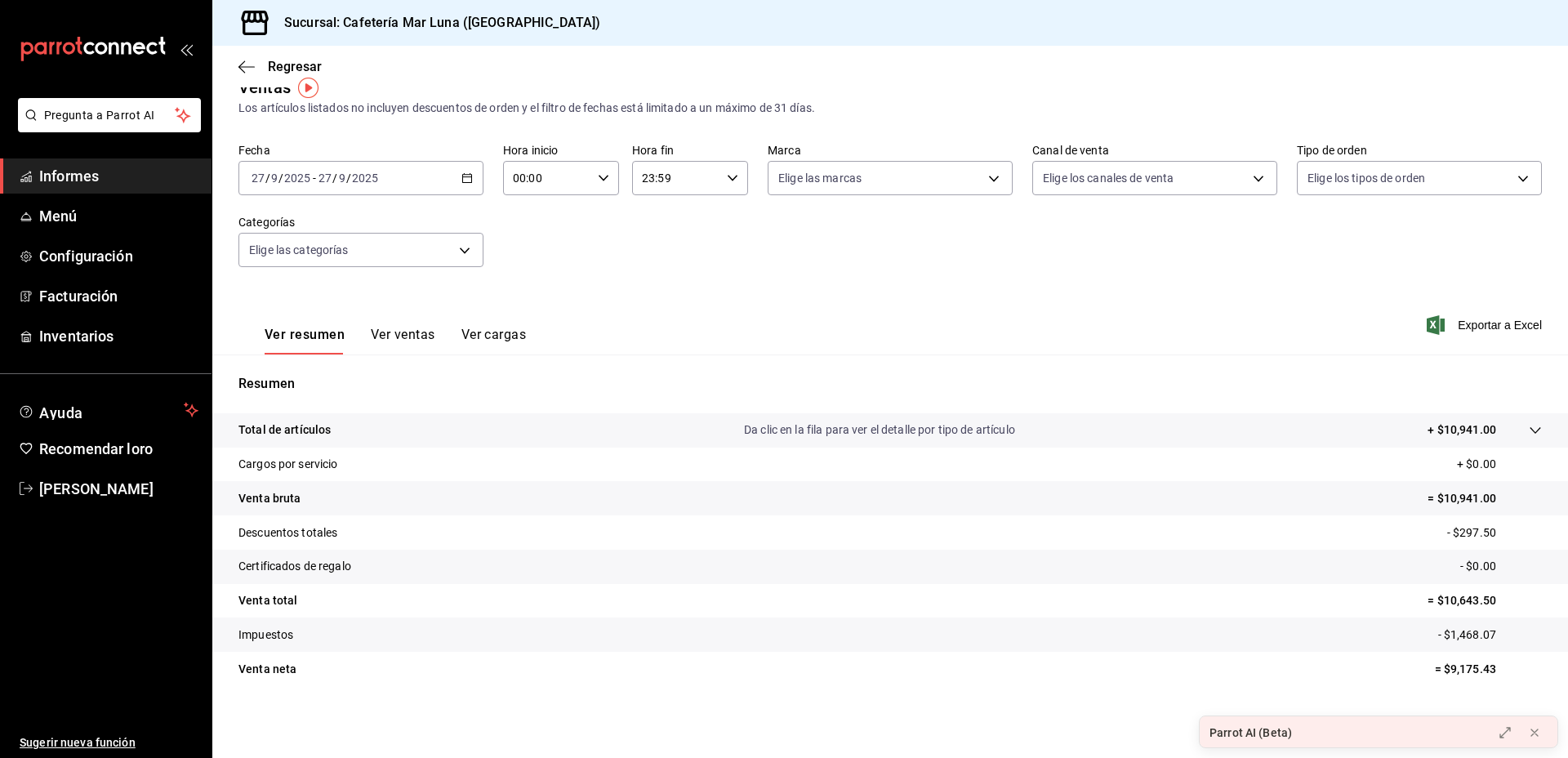
click at [410, 339] on font "Ver ventas" at bounding box center [402, 334] width 65 height 16
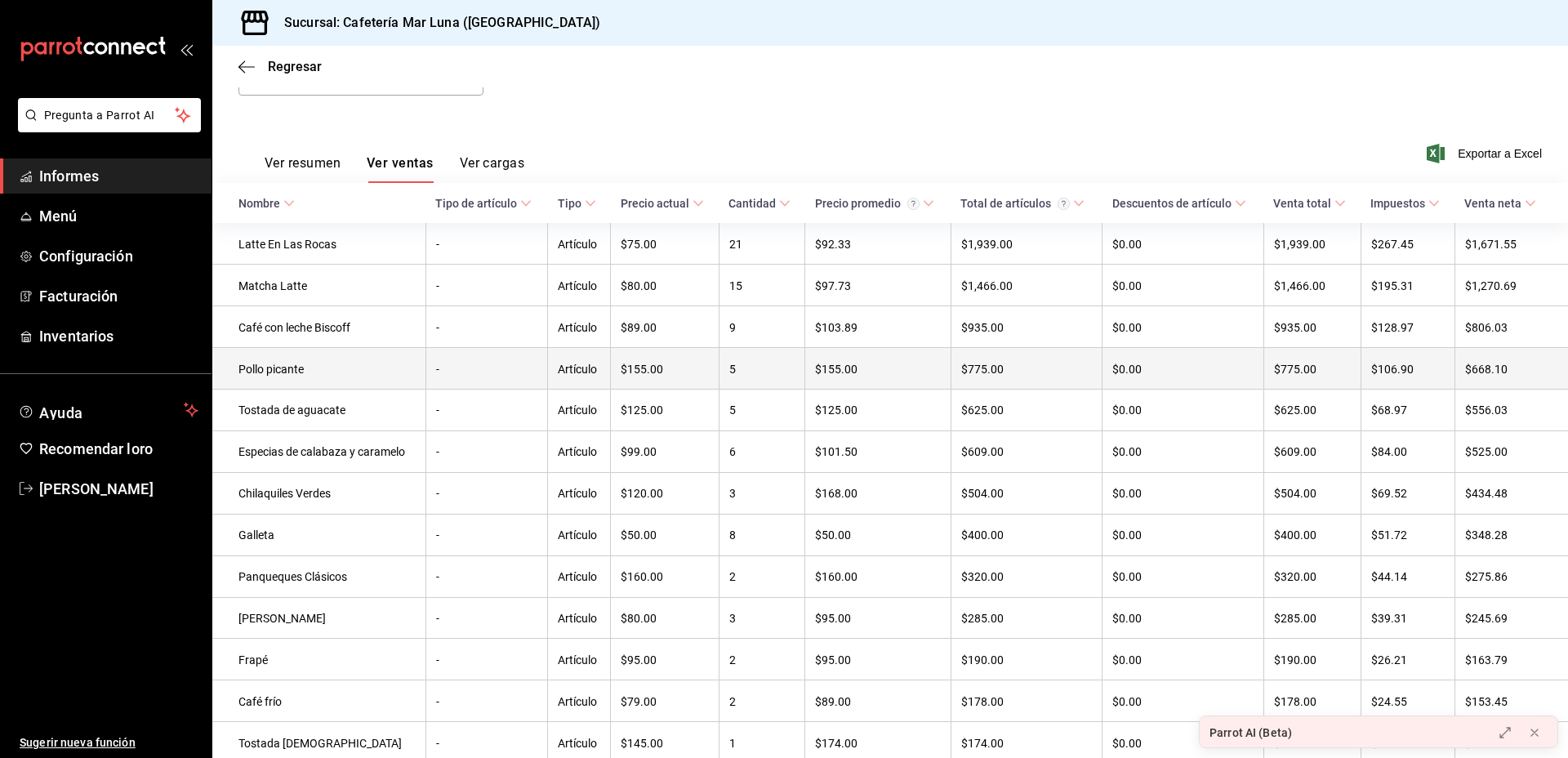
scroll to position [198, 0]
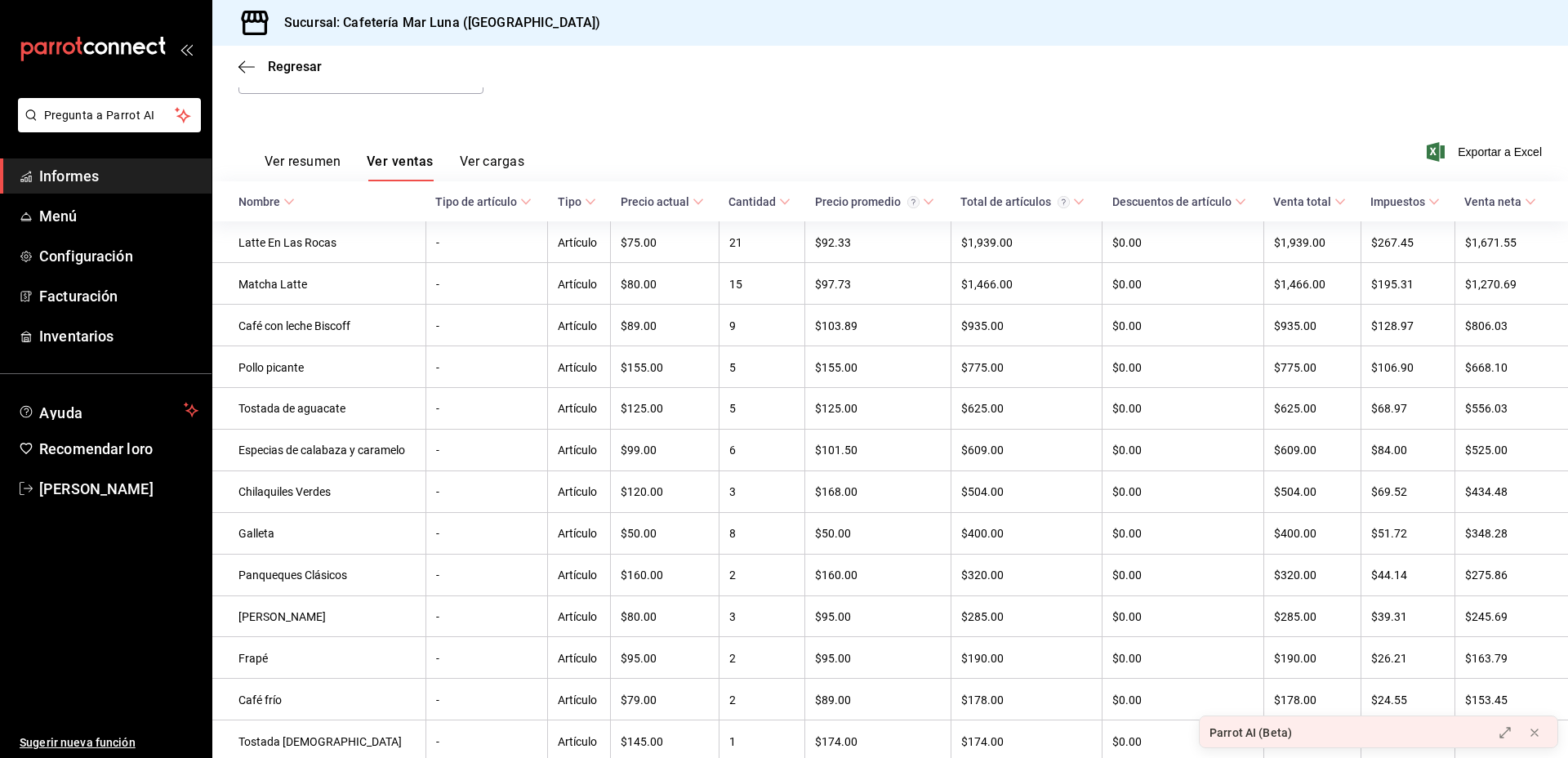
click at [483, 160] on font "Ver cargas" at bounding box center [493, 162] width 65 height 16
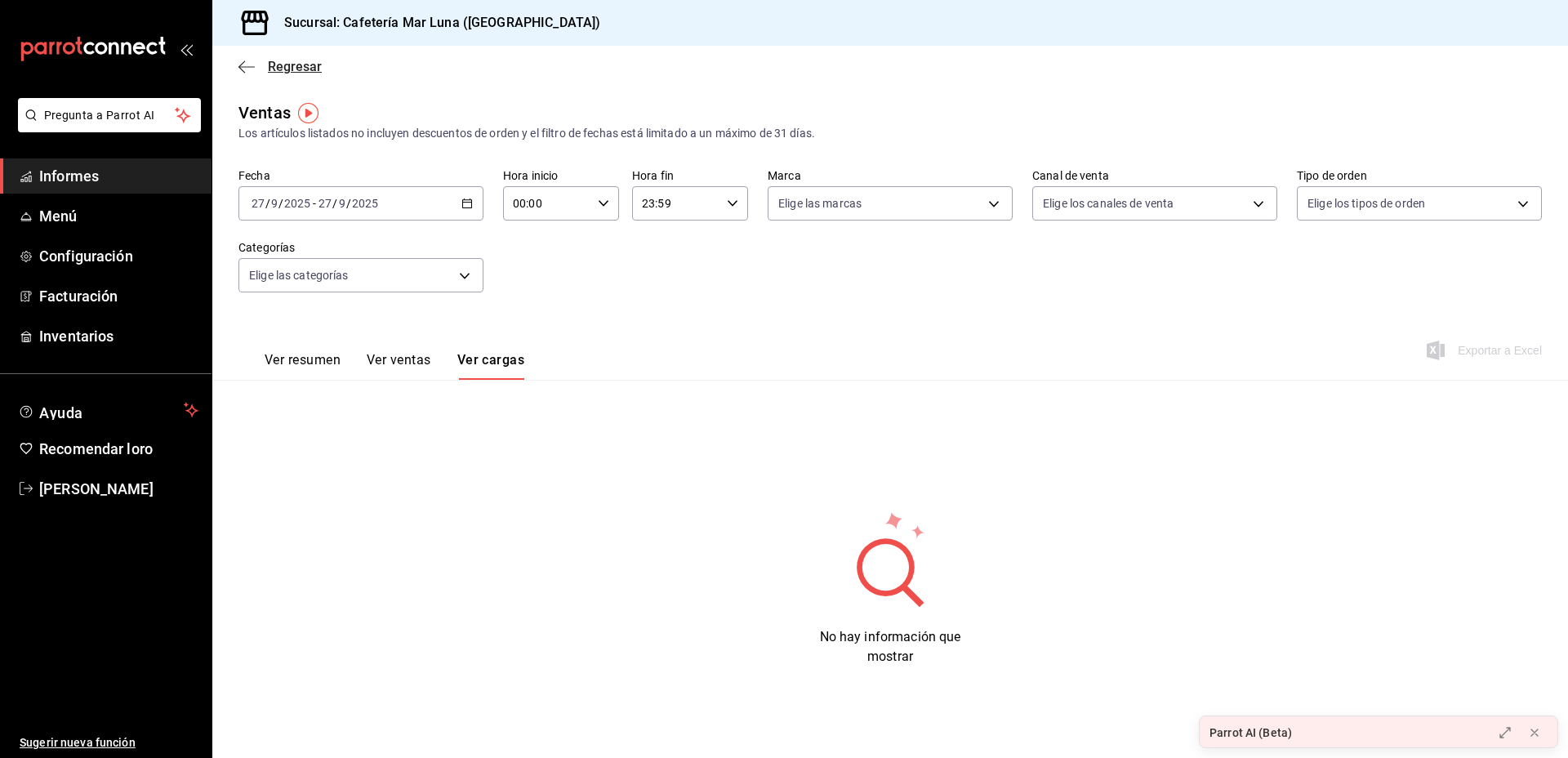
click at [259, 66] on span "Regresar" at bounding box center [280, 66] width 83 height 16
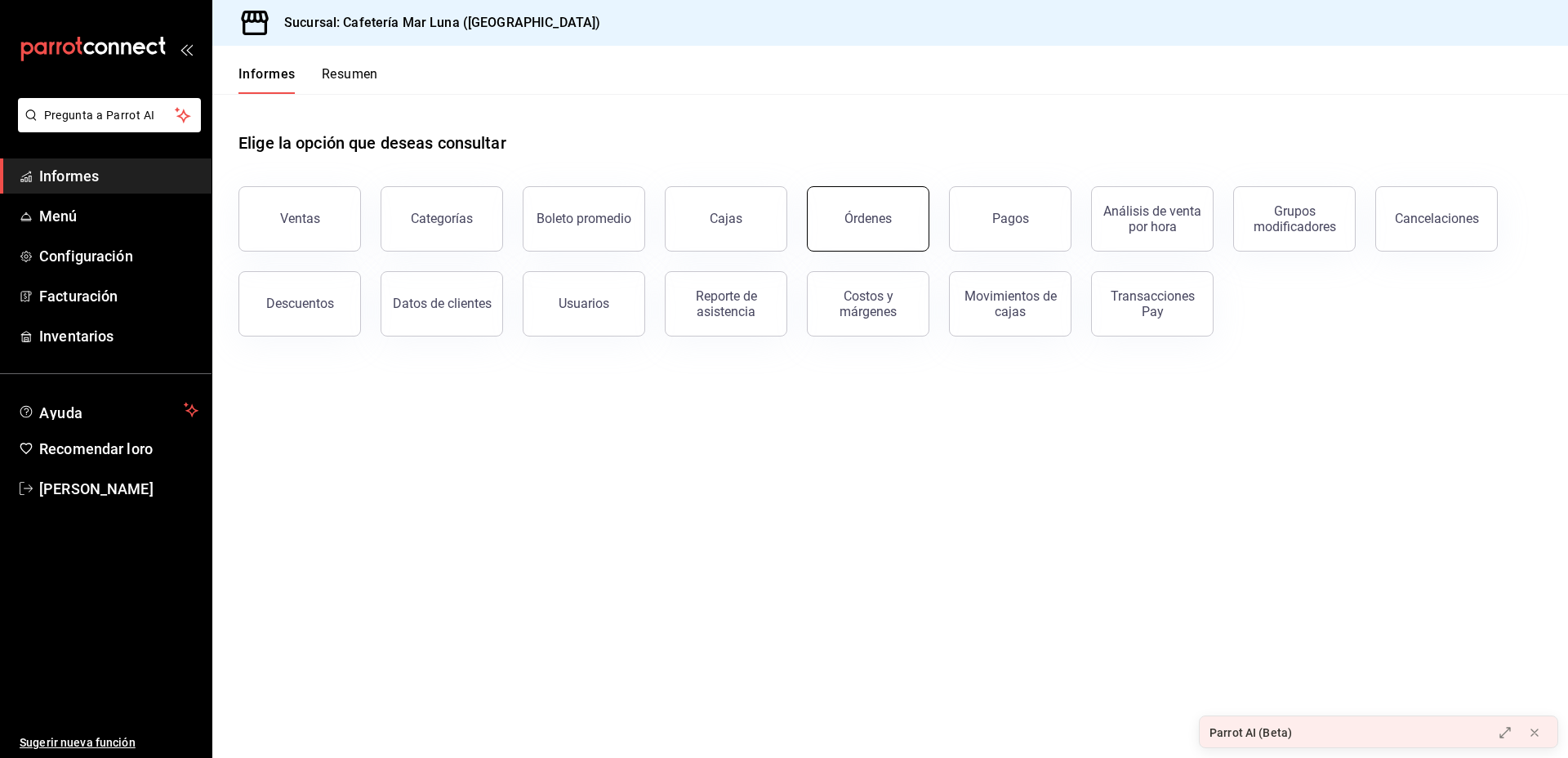
click at [897, 226] on button "Órdenes" at bounding box center [868, 219] width 123 height 65
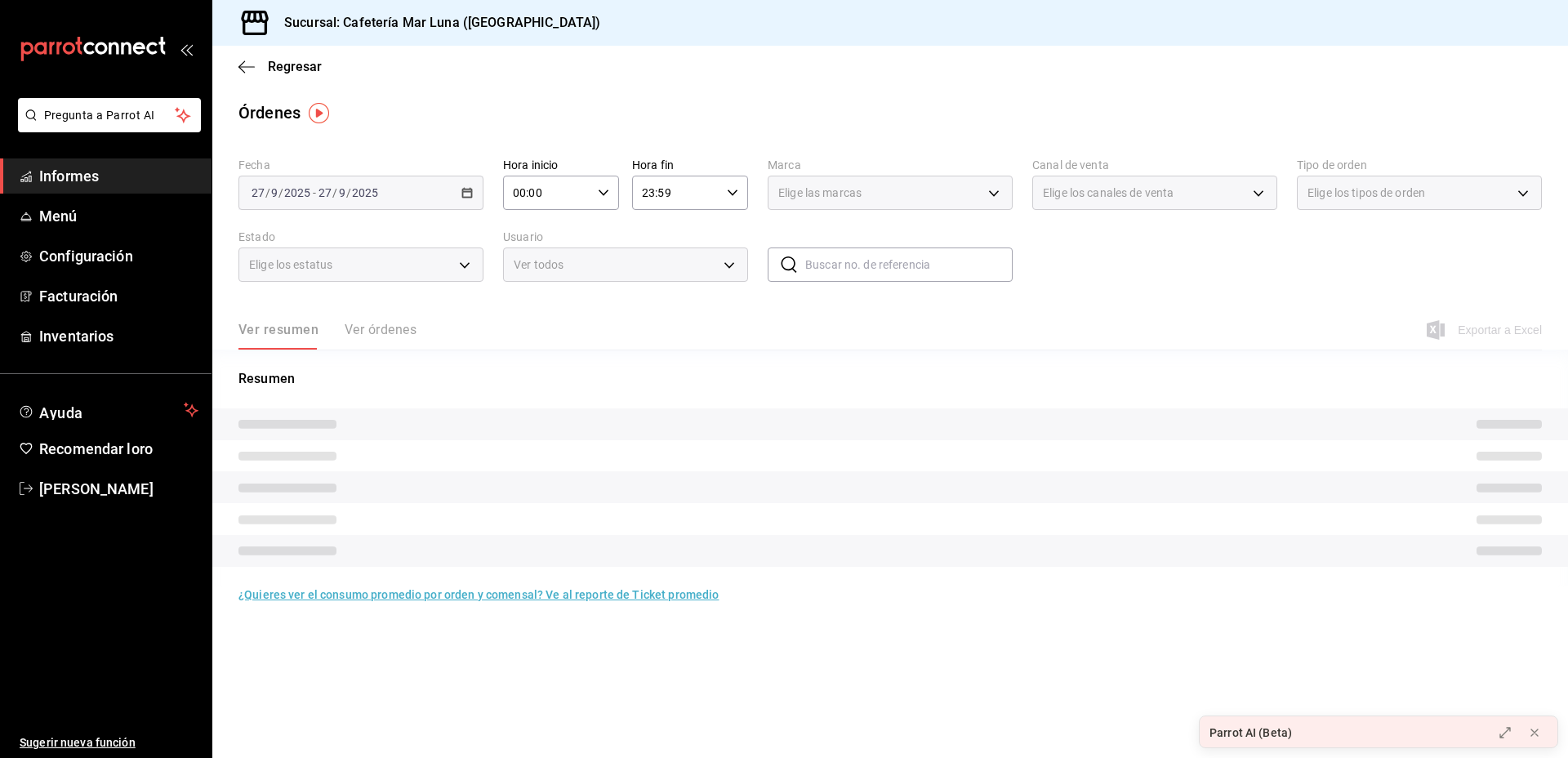
click at [348, 324] on div "Ver resumen Ver órdenes" at bounding box center [327, 335] width 178 height 28
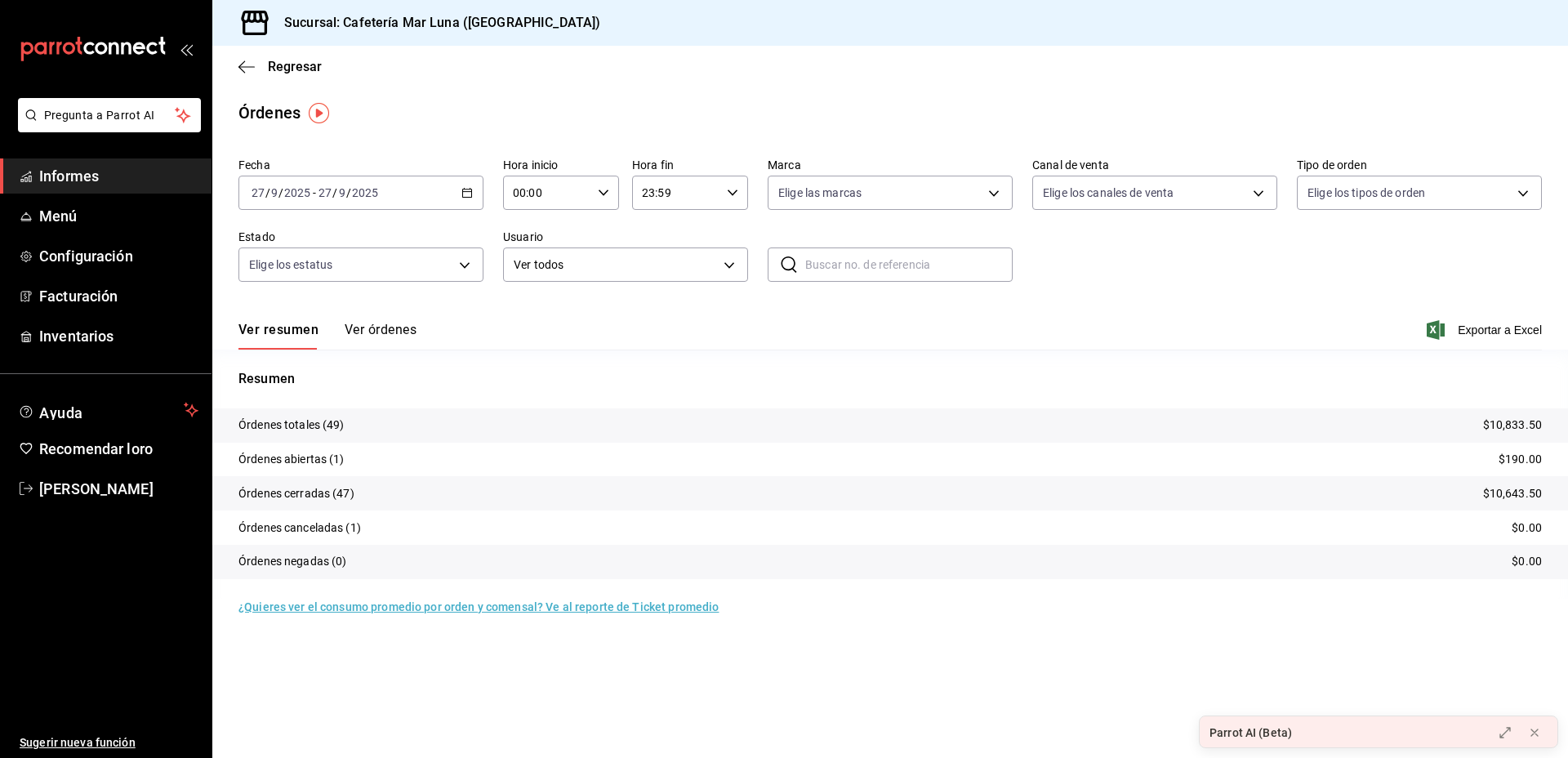
click at [394, 321] on font "Ver órdenes" at bounding box center [380, 329] width 72 height 17
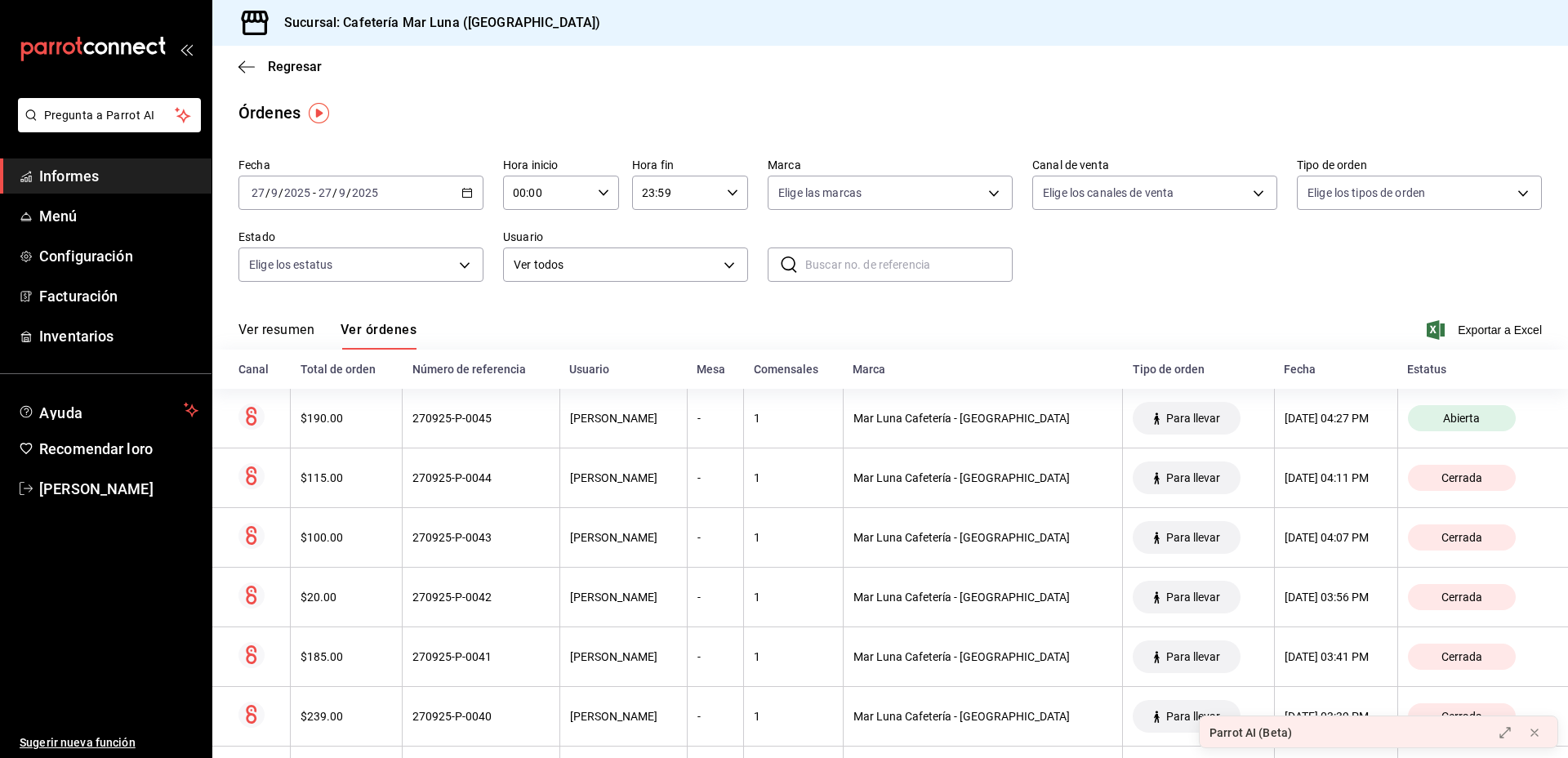
click at [470, 177] on div "2025-09-27 27 / 9 / 2025 - 2025-09-27 27 / 9 / 2025" at bounding box center [361, 193] width 245 height 34
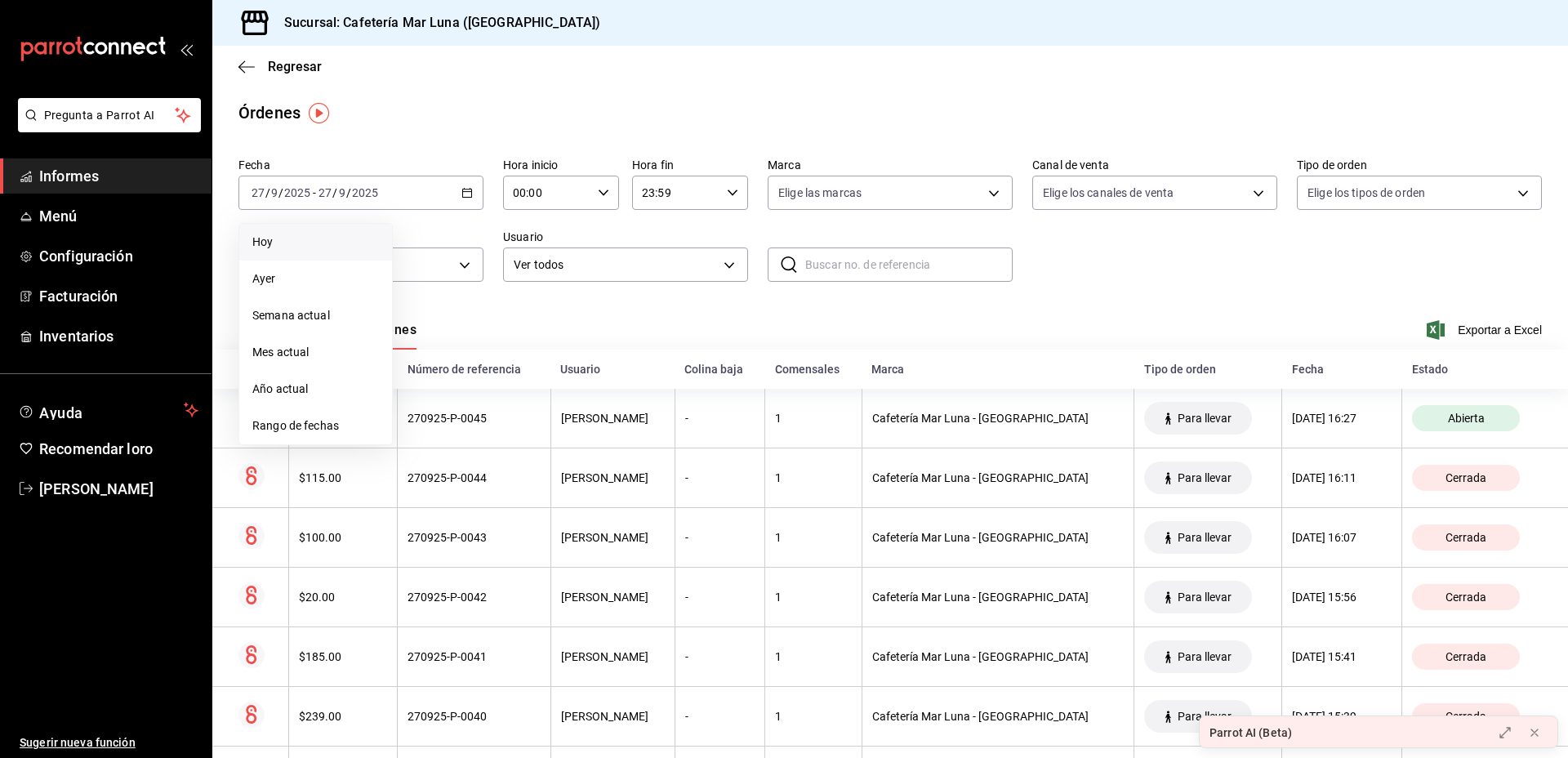
click at [326, 241] on span "Hoy" at bounding box center [315, 241] width 126 height 17
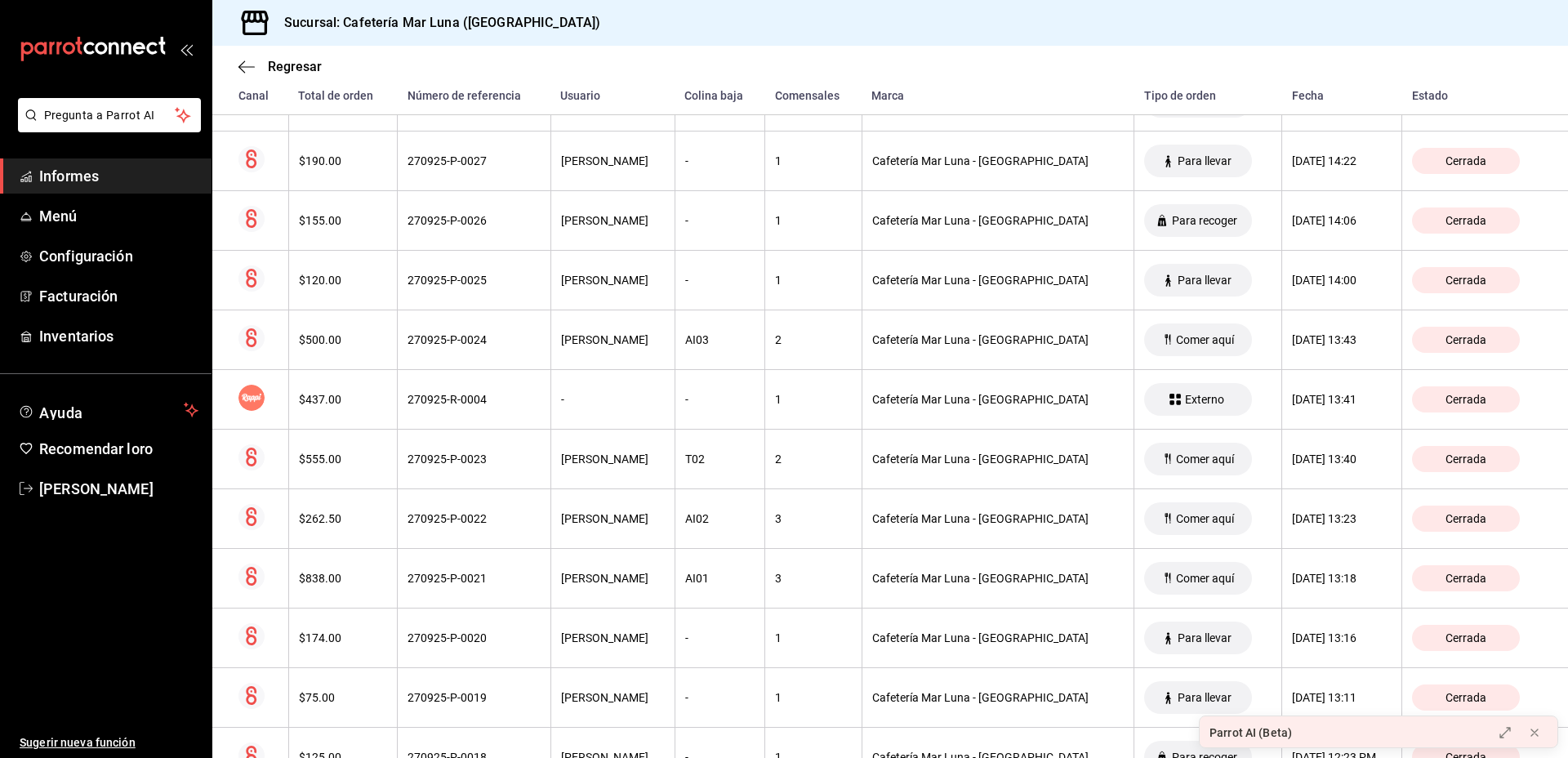
scroll to position [1373, 0]
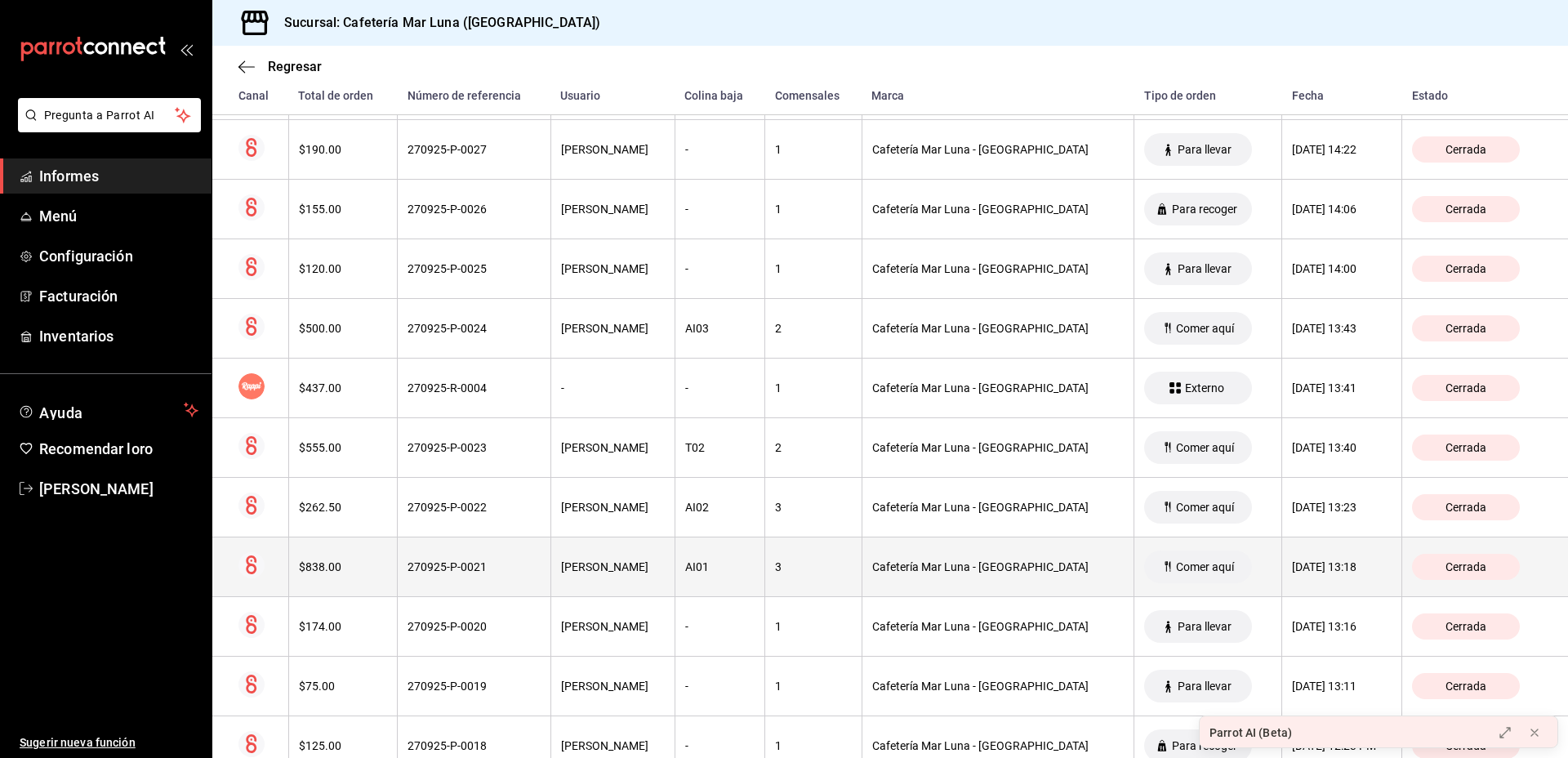
click at [325, 559] on th "$838.00" at bounding box center [342, 566] width 109 height 59
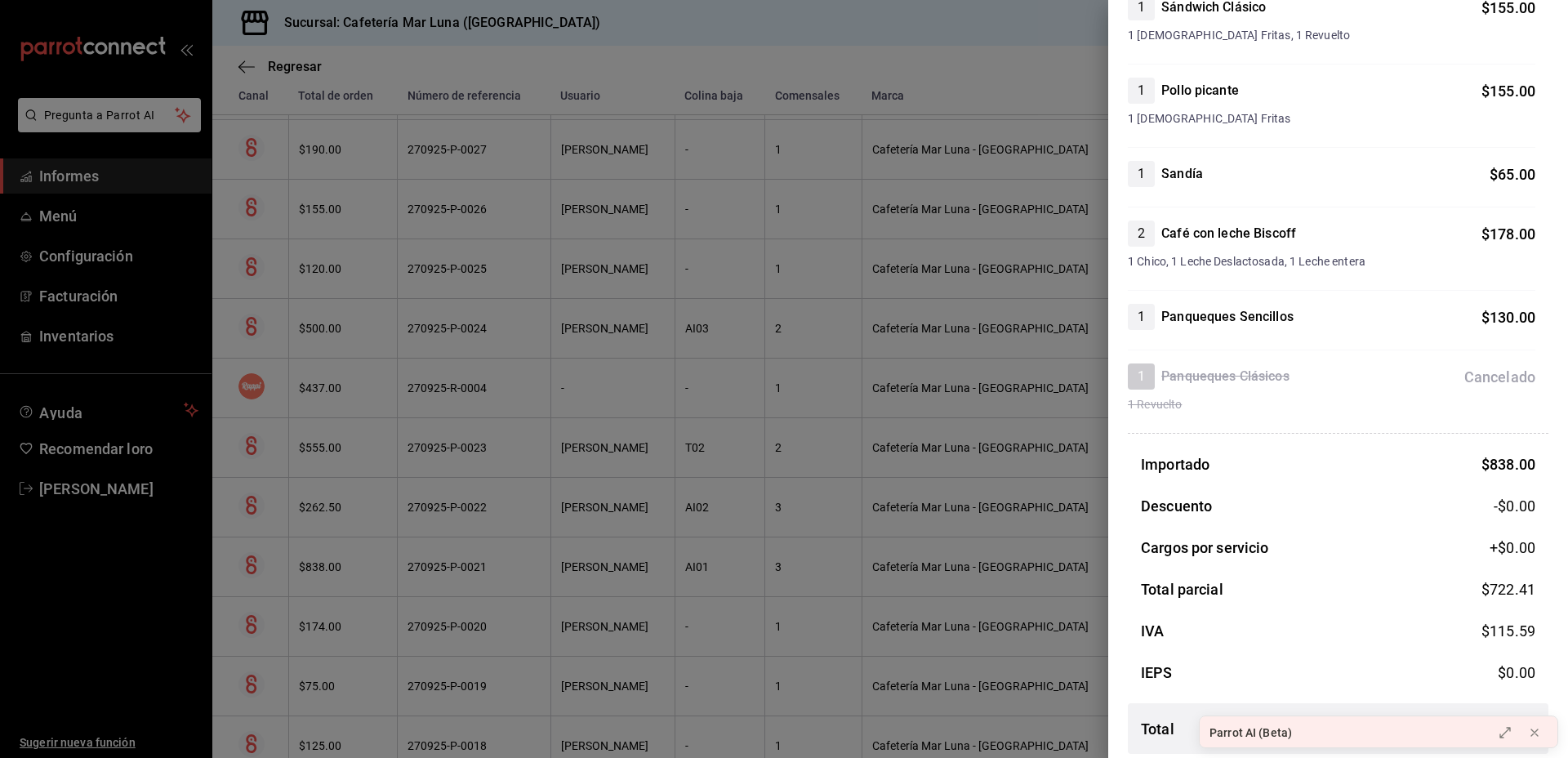
scroll to position [291, 0]
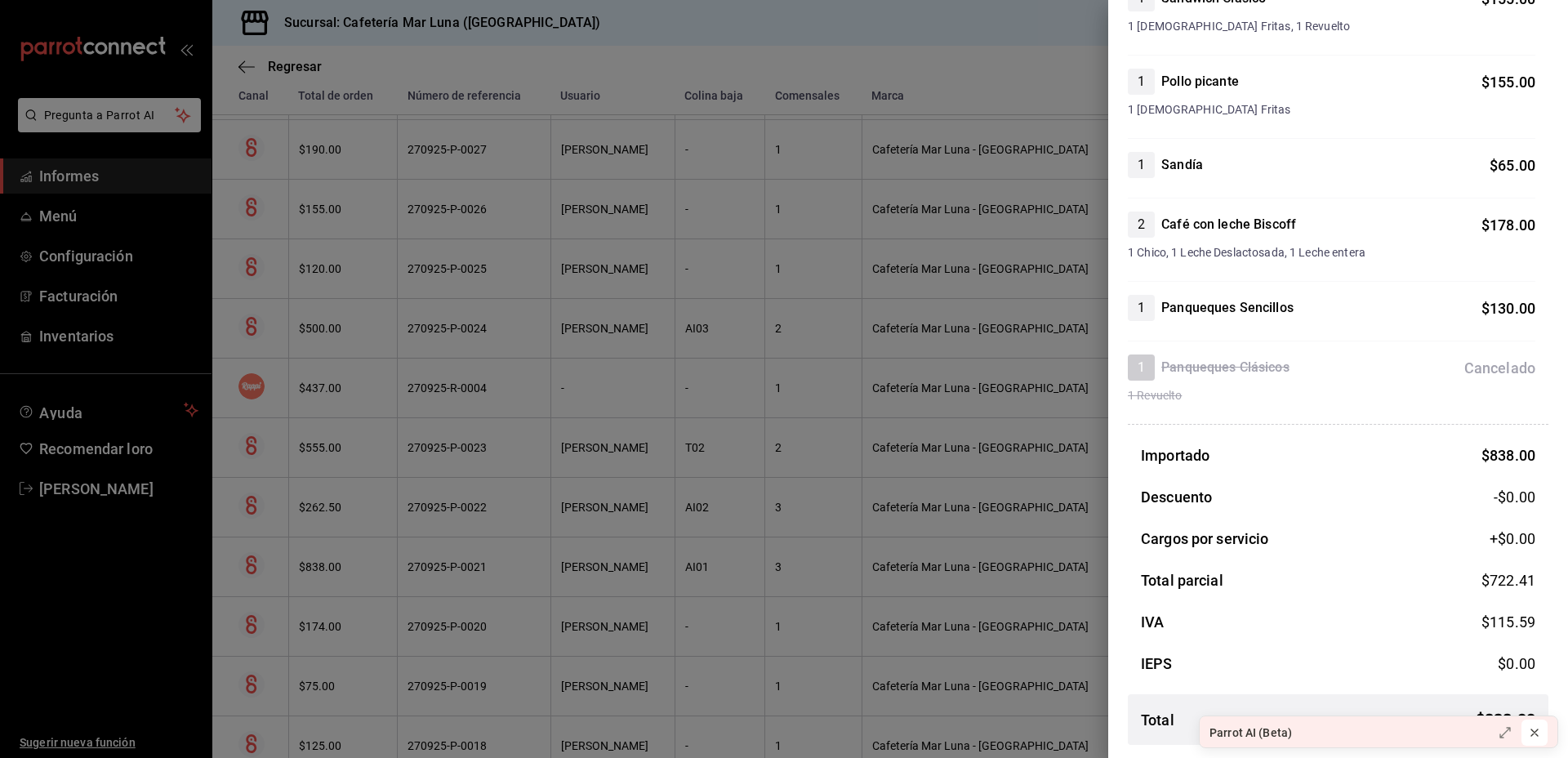
click at [1137, 640] on icon at bounding box center [1534, 732] width 13 height 13
click at [987, 619] on div at bounding box center [784, 379] width 1568 height 758
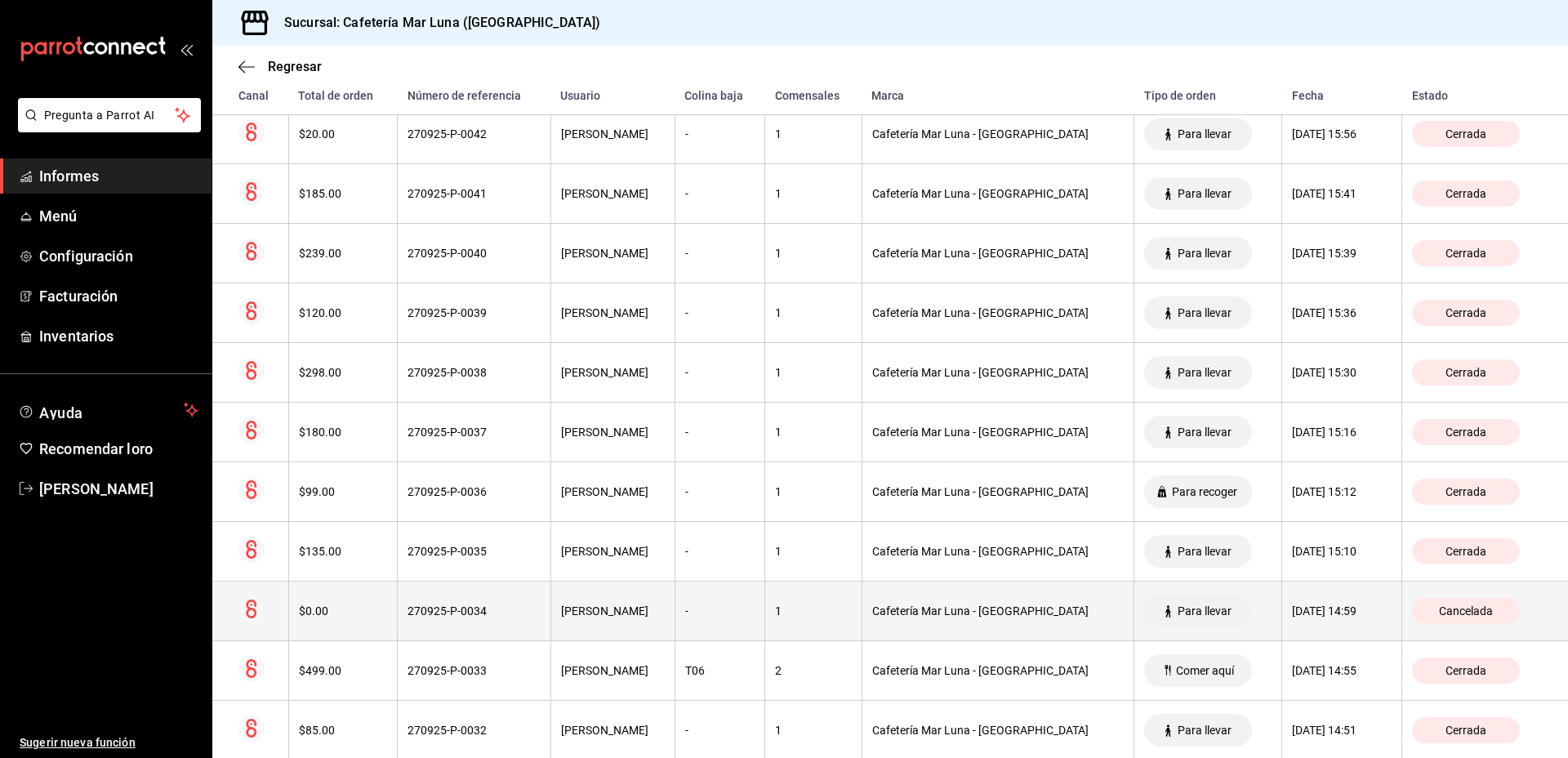
scroll to position [453, 0]
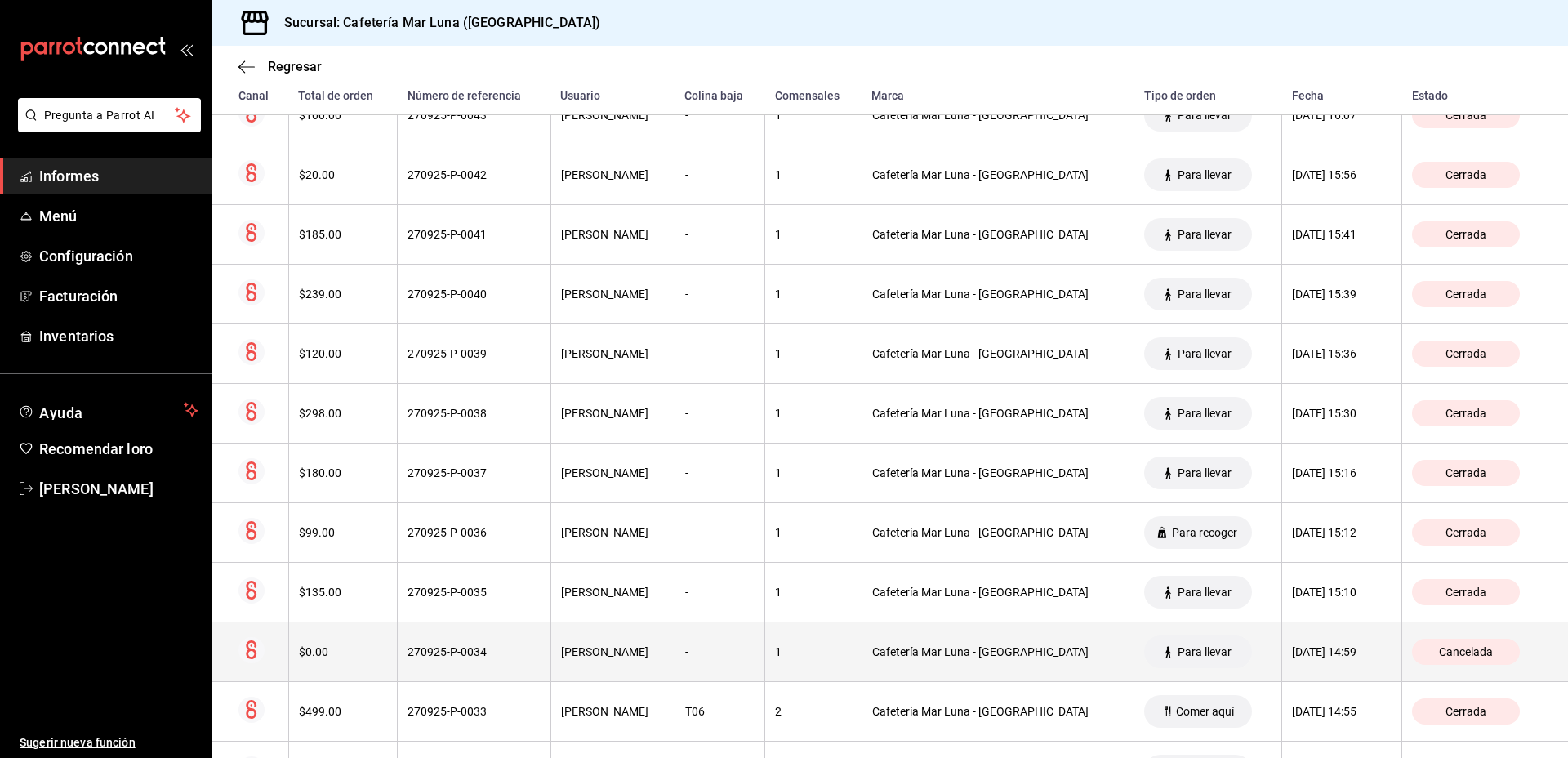
click at [270, 640] on th at bounding box center [250, 651] width 76 height 59
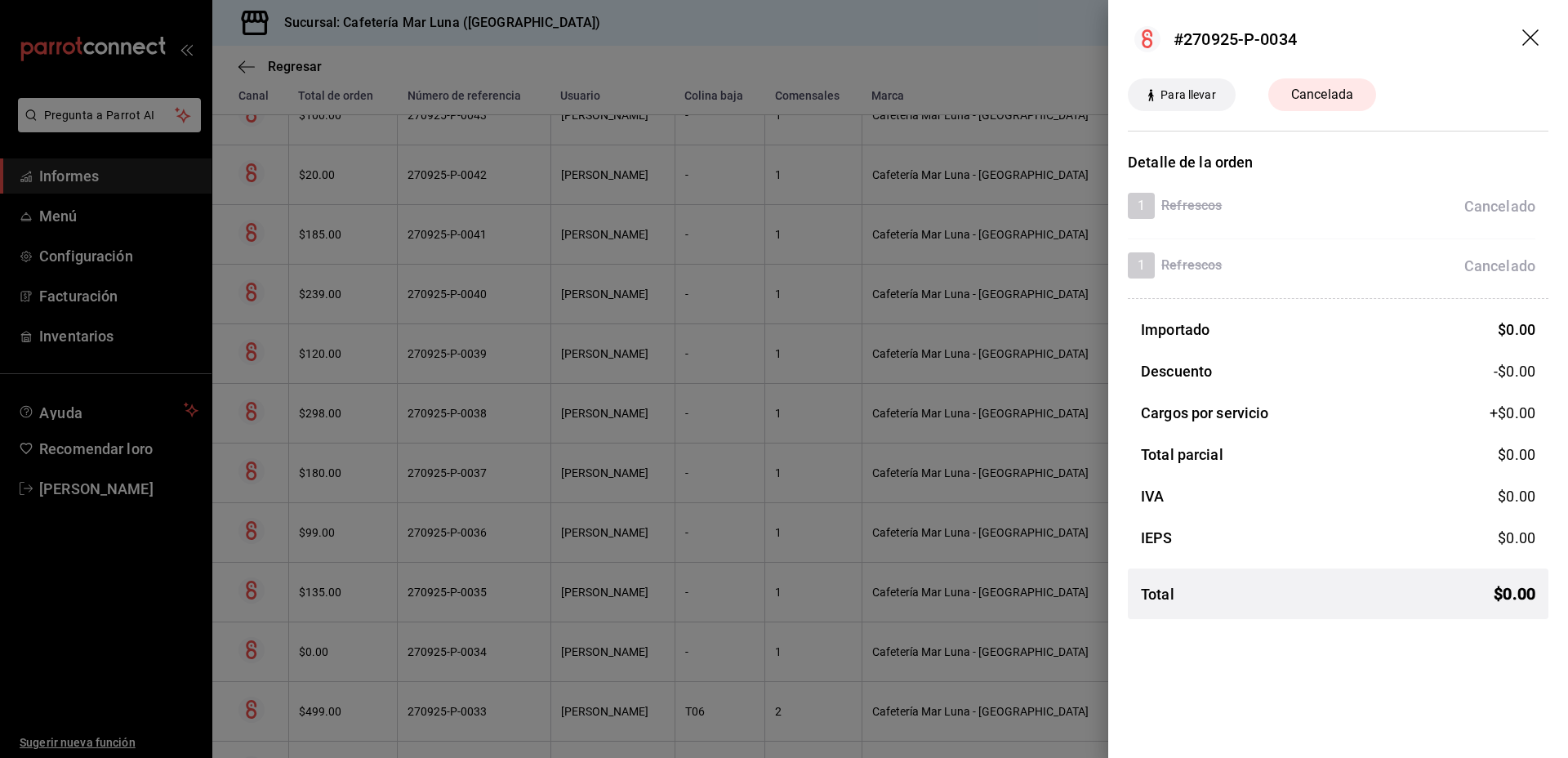
click at [1137, 45] on header "#270925-P-0034" at bounding box center [1338, 39] width 460 height 79
click at [1137, 36] on header "#270925-P-0034" at bounding box center [1338, 39] width 460 height 79
click at [1137, 35] on icon "arrastrar" at bounding box center [1533, 39] width 19 height 19
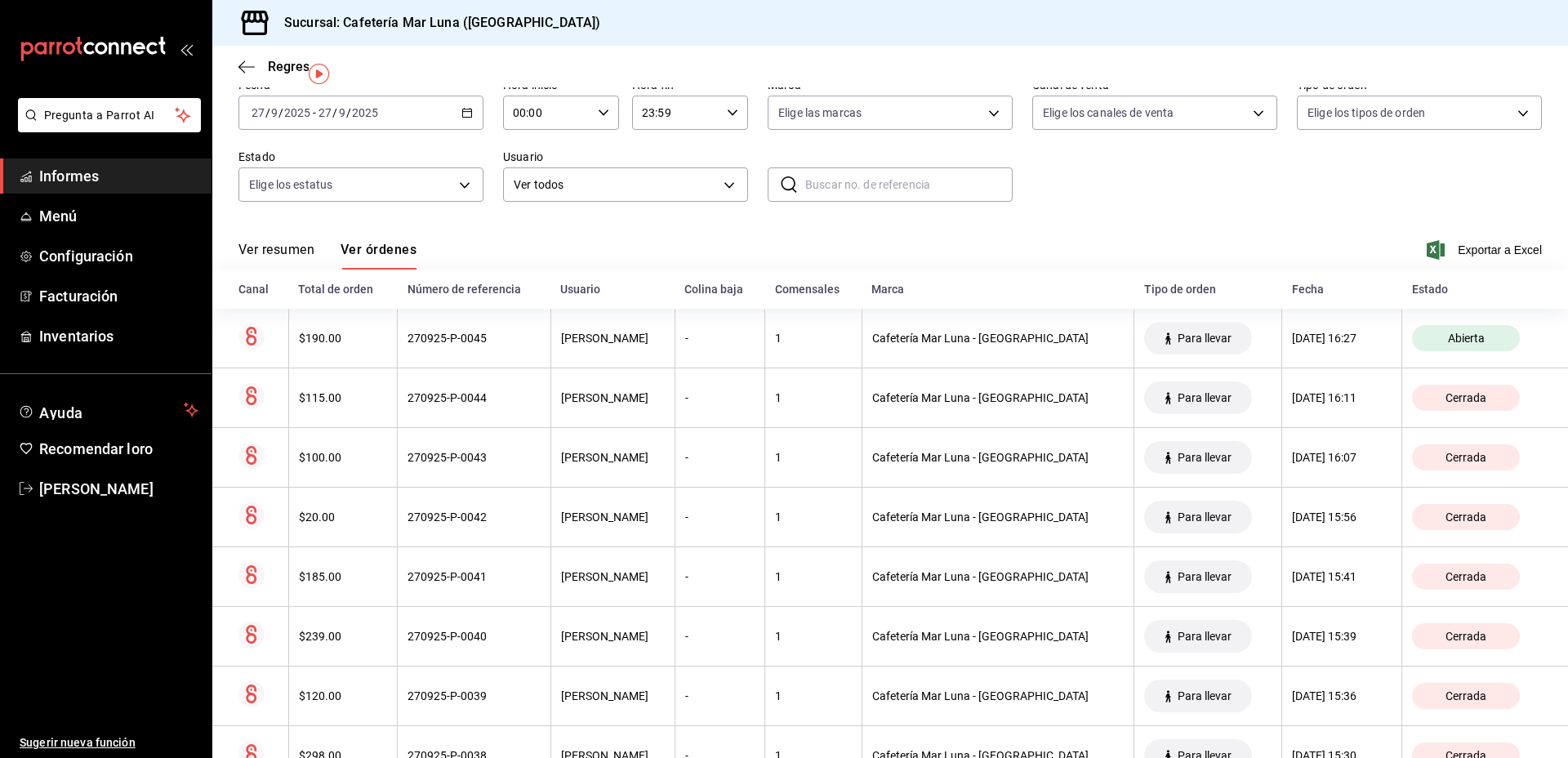
scroll to position [0, 0]
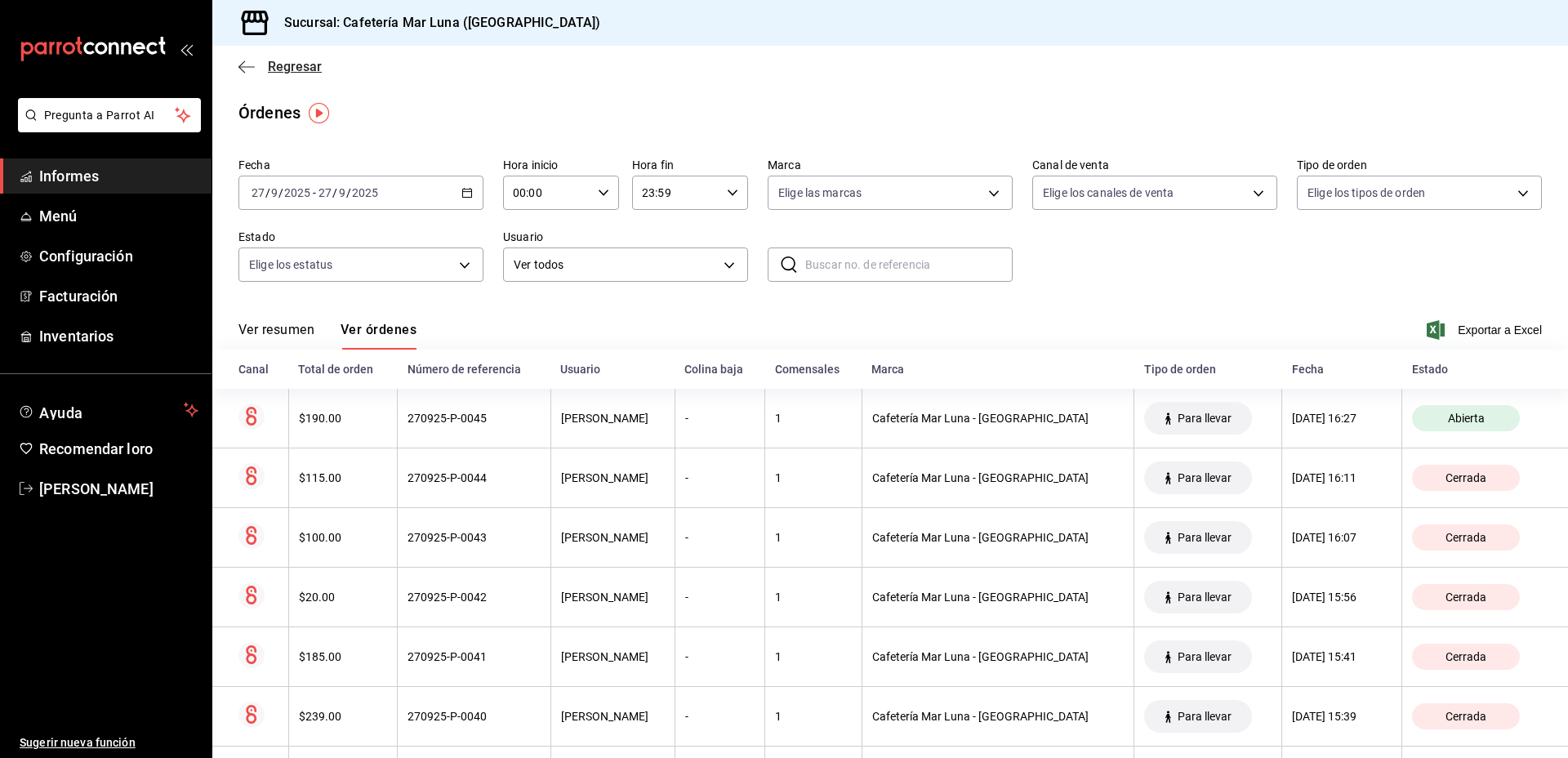
click at [265, 59] on span "Regresar" at bounding box center [280, 66] width 83 height 16
